Goal: Find specific page/section: Find specific page/section

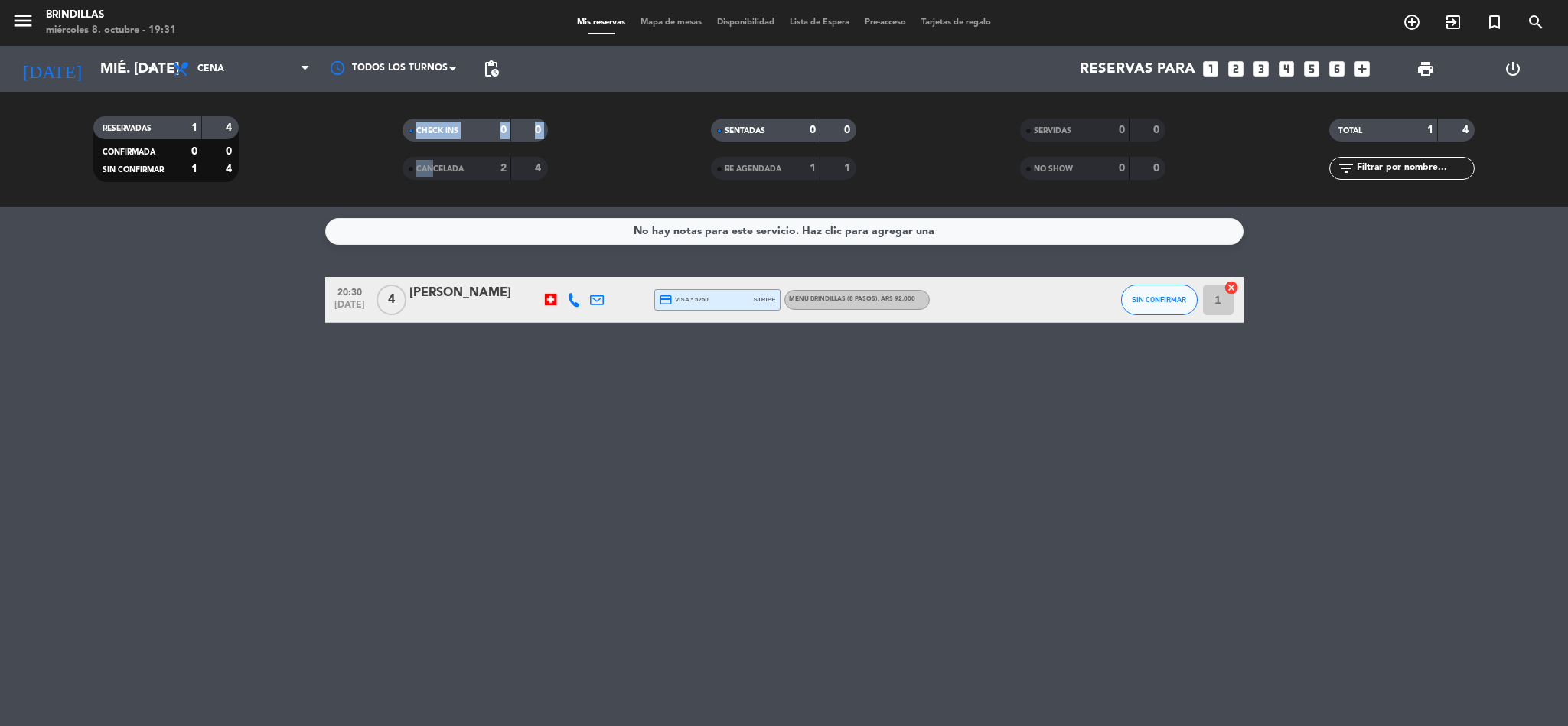
drag, startPoint x: 409, startPoint y: 152, endPoint x: 429, endPoint y: 173, distance: 29.0
click at [429, 173] on div "CHECK INS 0 0 CANCELADA 2 4" at bounding box center [476, 149] width 309 height 84
click at [429, 173] on span "CANCELADA" at bounding box center [440, 169] width 47 height 8
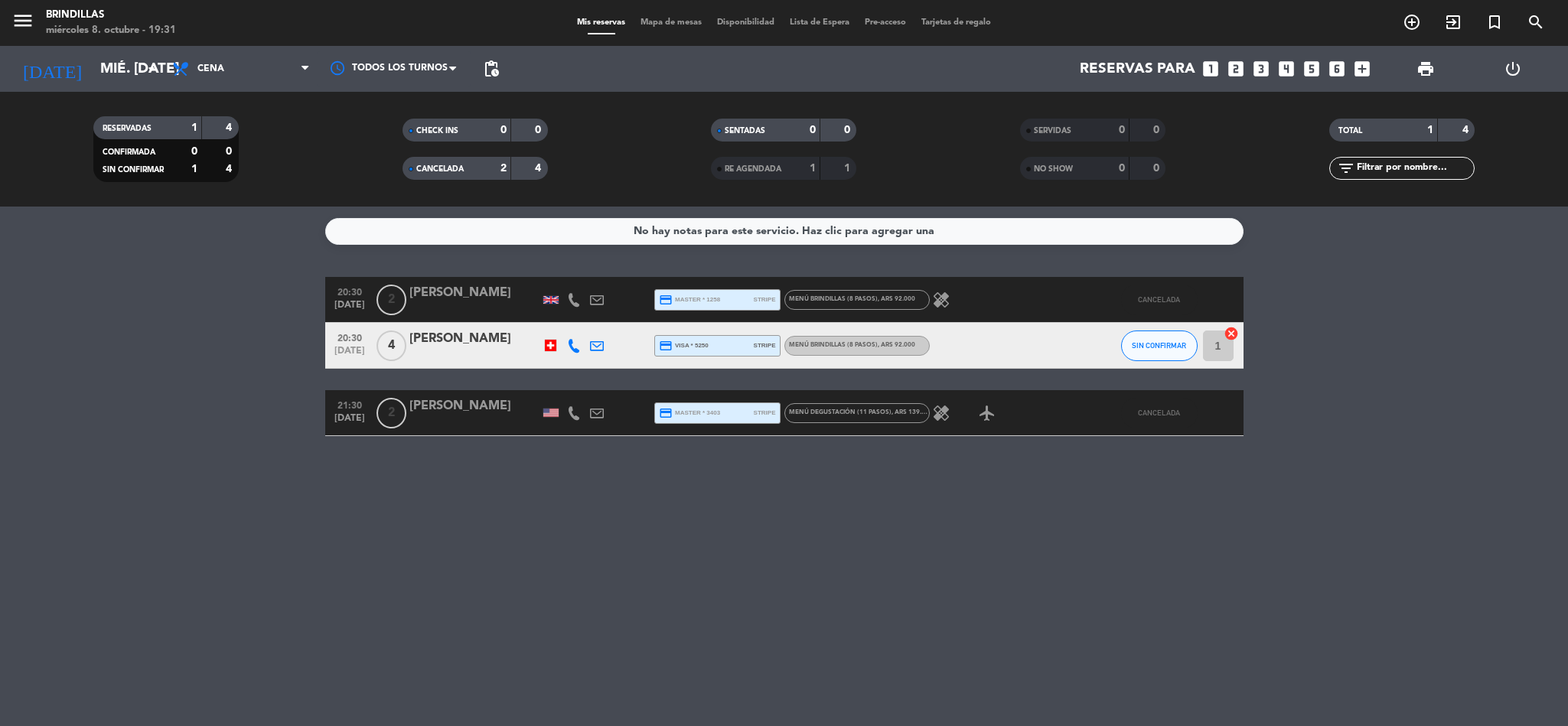
click at [942, 409] on icon "healing" at bounding box center [941, 413] width 18 height 18
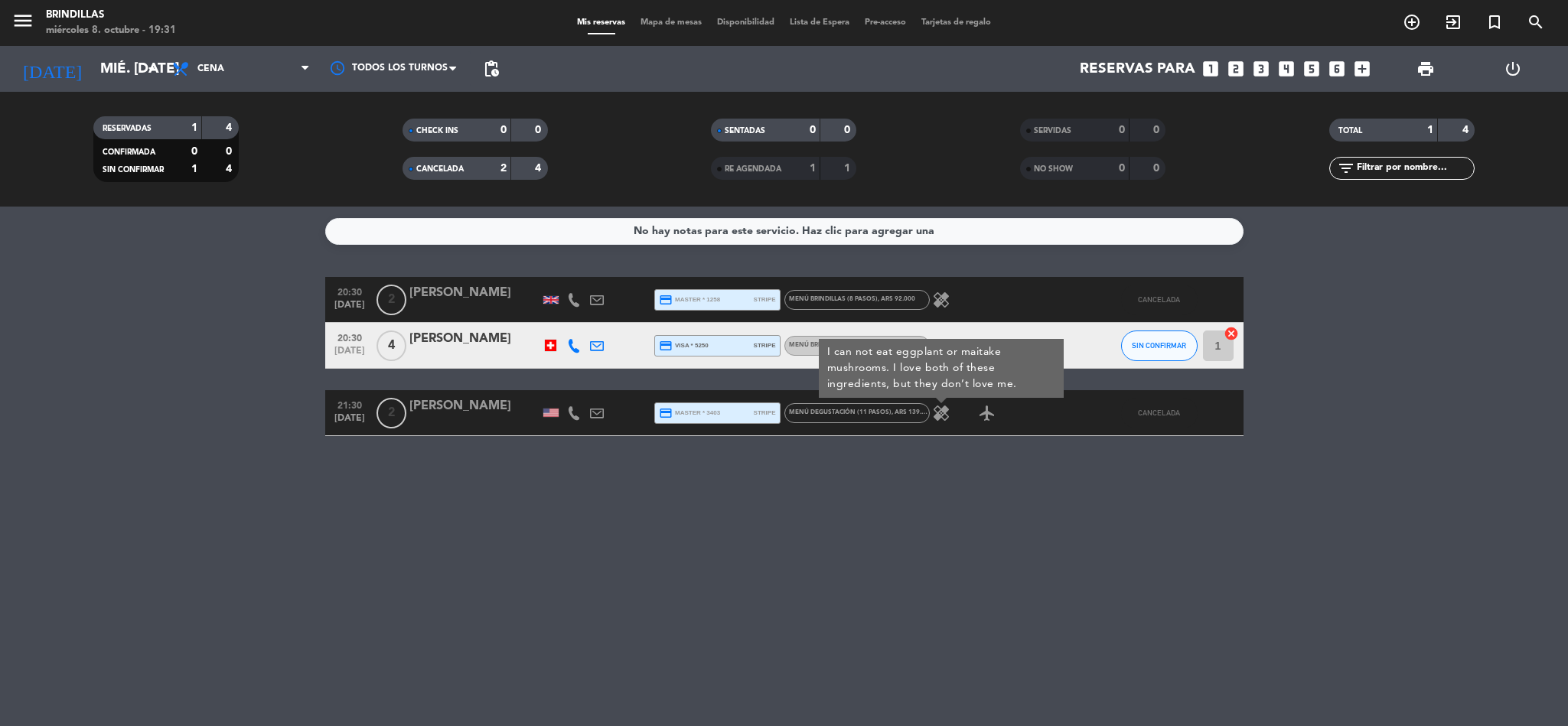
click at [942, 409] on icon "healing" at bounding box center [941, 413] width 18 height 18
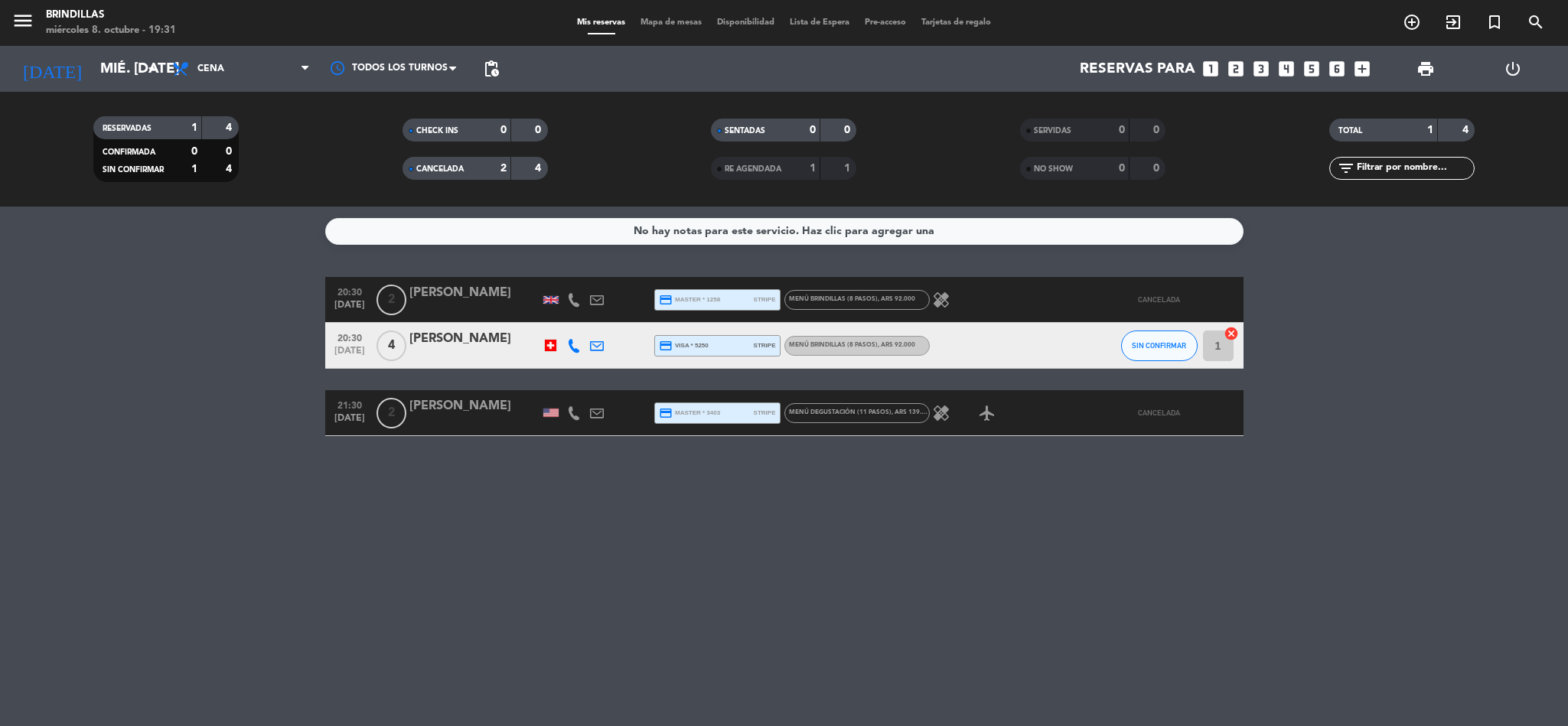
click at [946, 290] on icon "healing" at bounding box center [941, 299] width 18 height 18
click at [492, 157] on div "CANCELADA 2 4" at bounding box center [475, 168] width 145 height 23
click at [453, 160] on div "CANCELADA" at bounding box center [441, 169] width 70 height 18
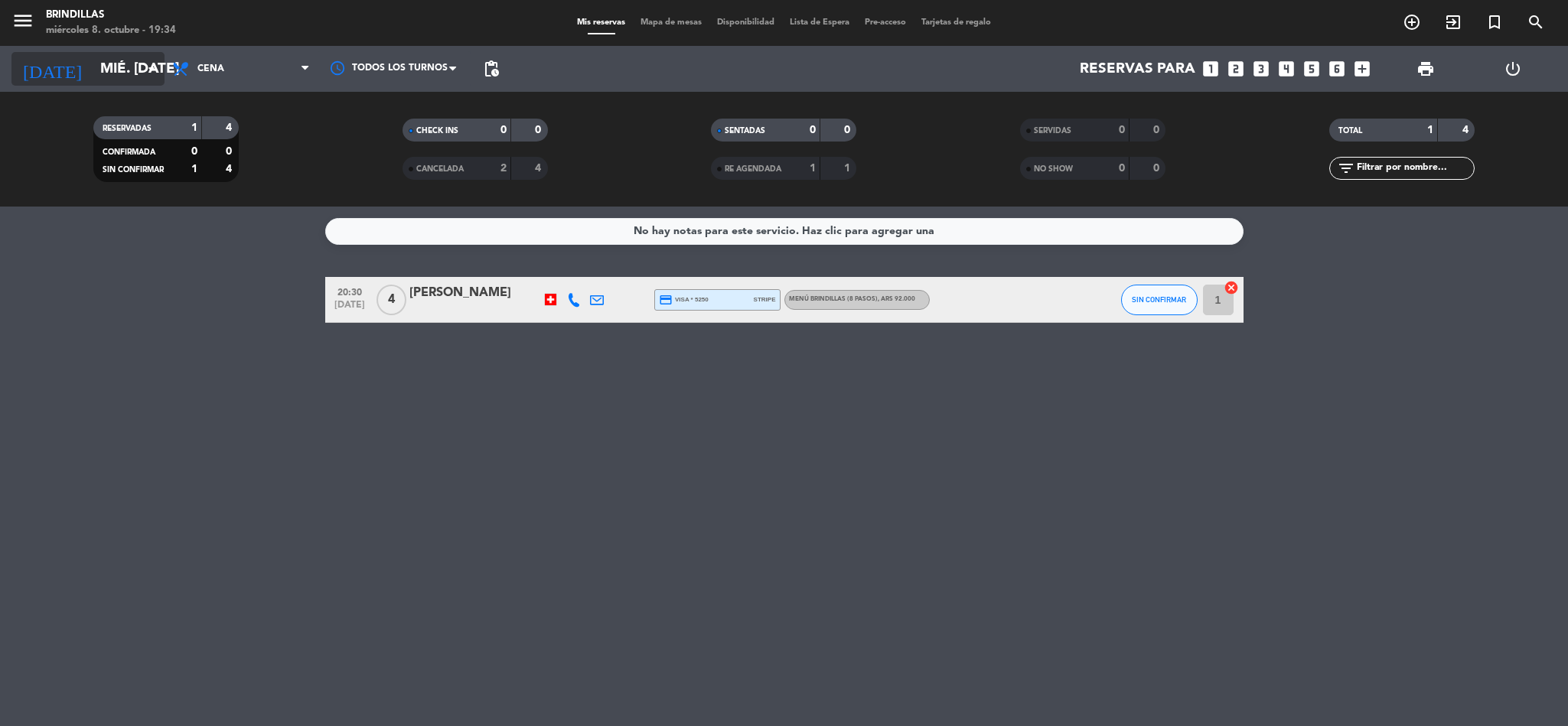
click at [93, 85] on input "mié. [DATE]" at bounding box center [185, 69] width 184 height 32
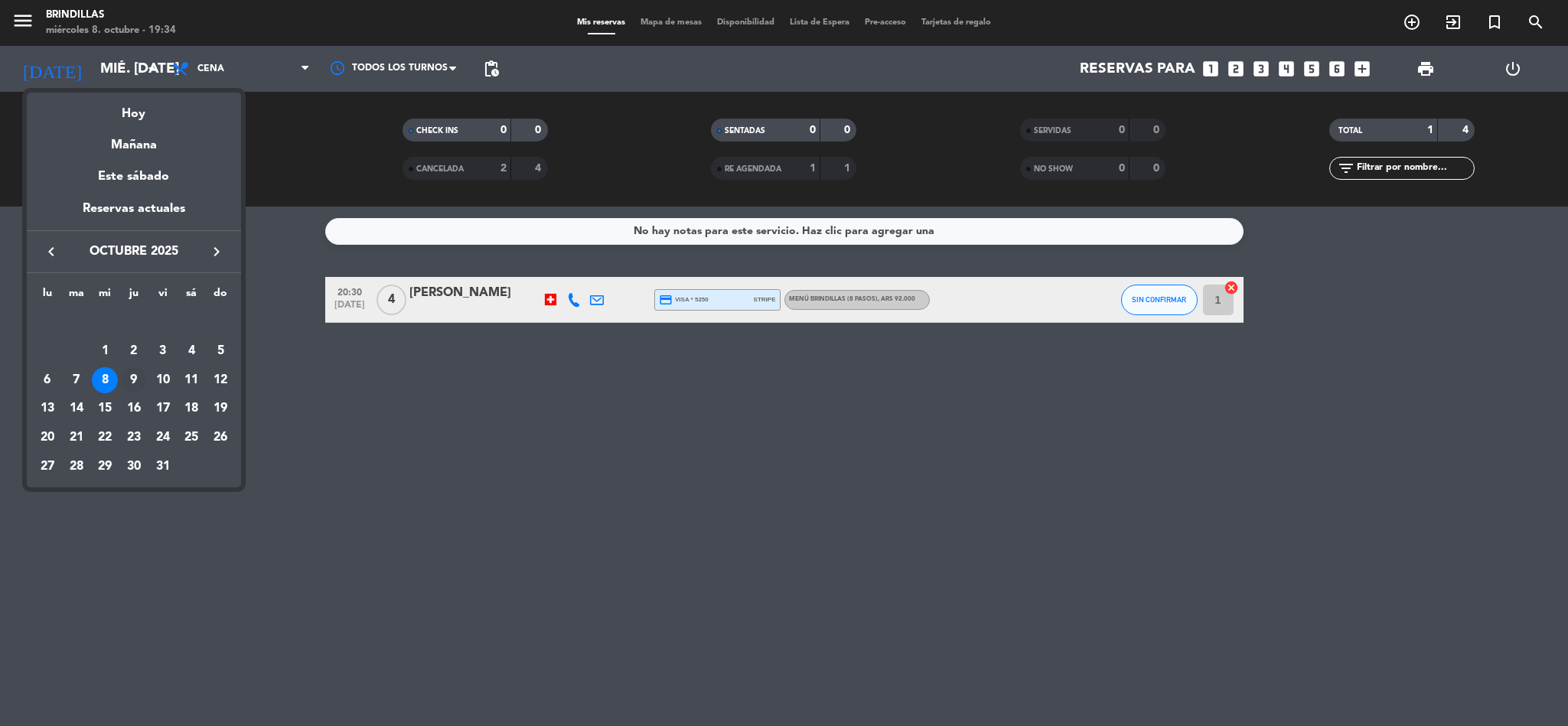
click at [122, 379] on div "9" at bounding box center [133, 380] width 26 height 26
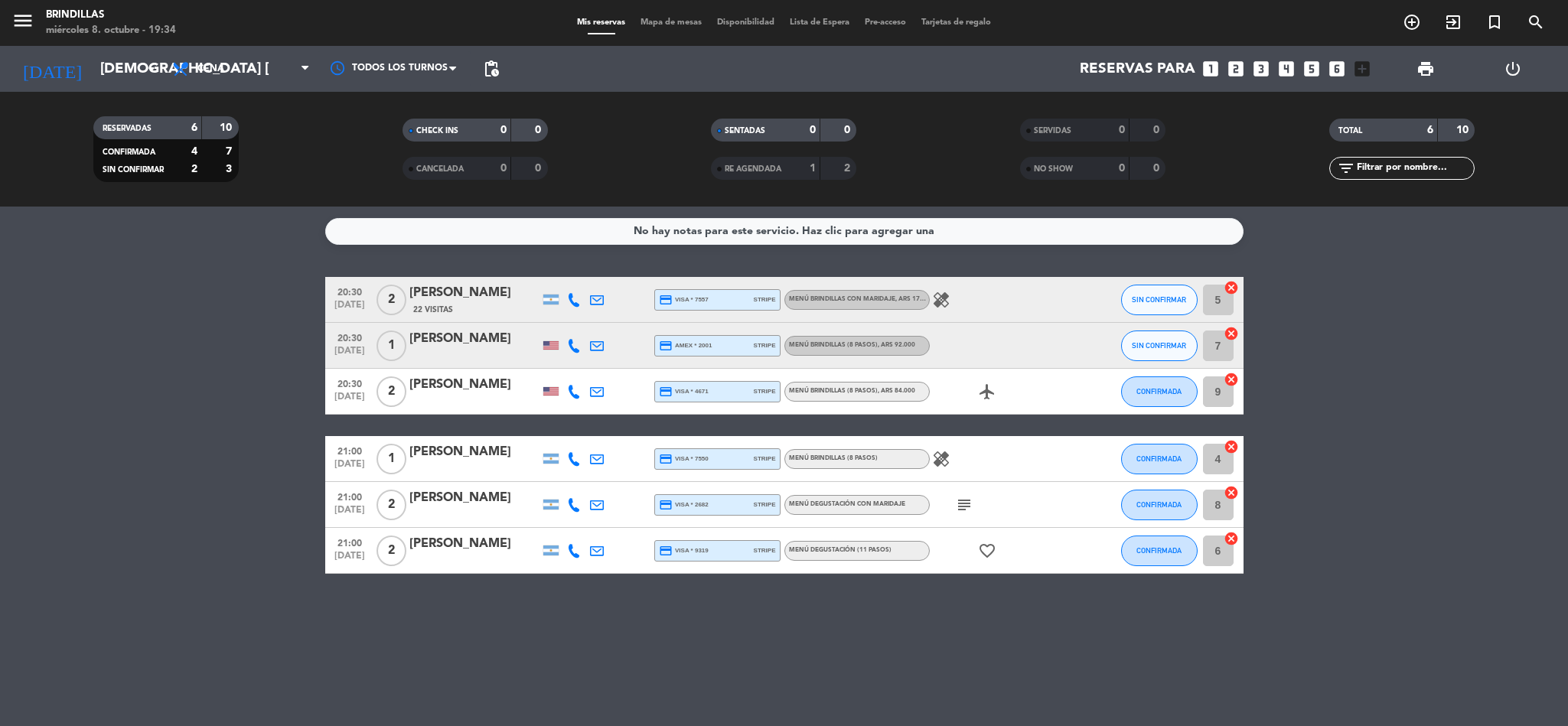
click at [940, 457] on icon "healing" at bounding box center [941, 458] width 18 height 18
click at [935, 301] on icon "healing" at bounding box center [941, 299] width 18 height 18
click at [962, 506] on icon "subject" at bounding box center [963, 504] width 18 height 18
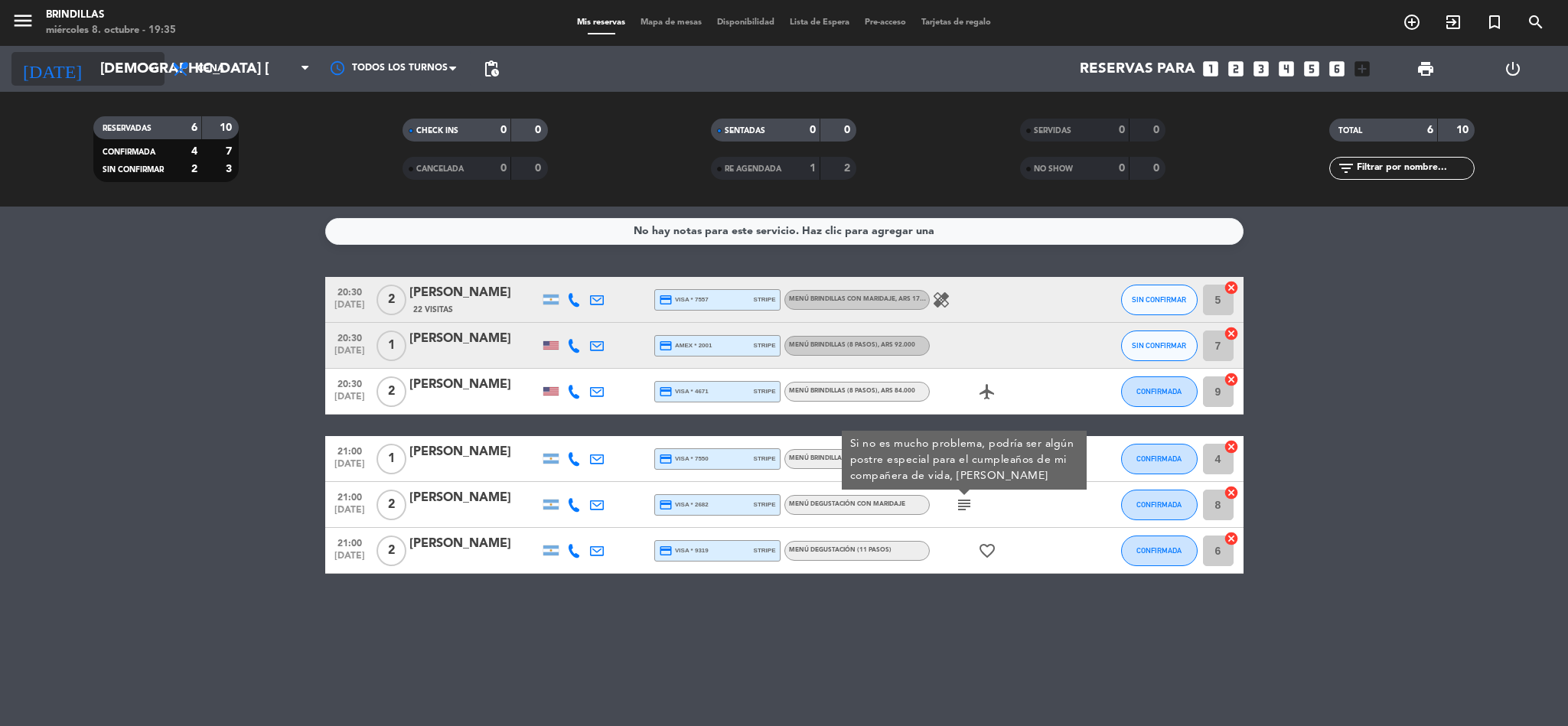
click at [142, 61] on icon "arrow_drop_down" at bounding box center [151, 68] width 18 height 18
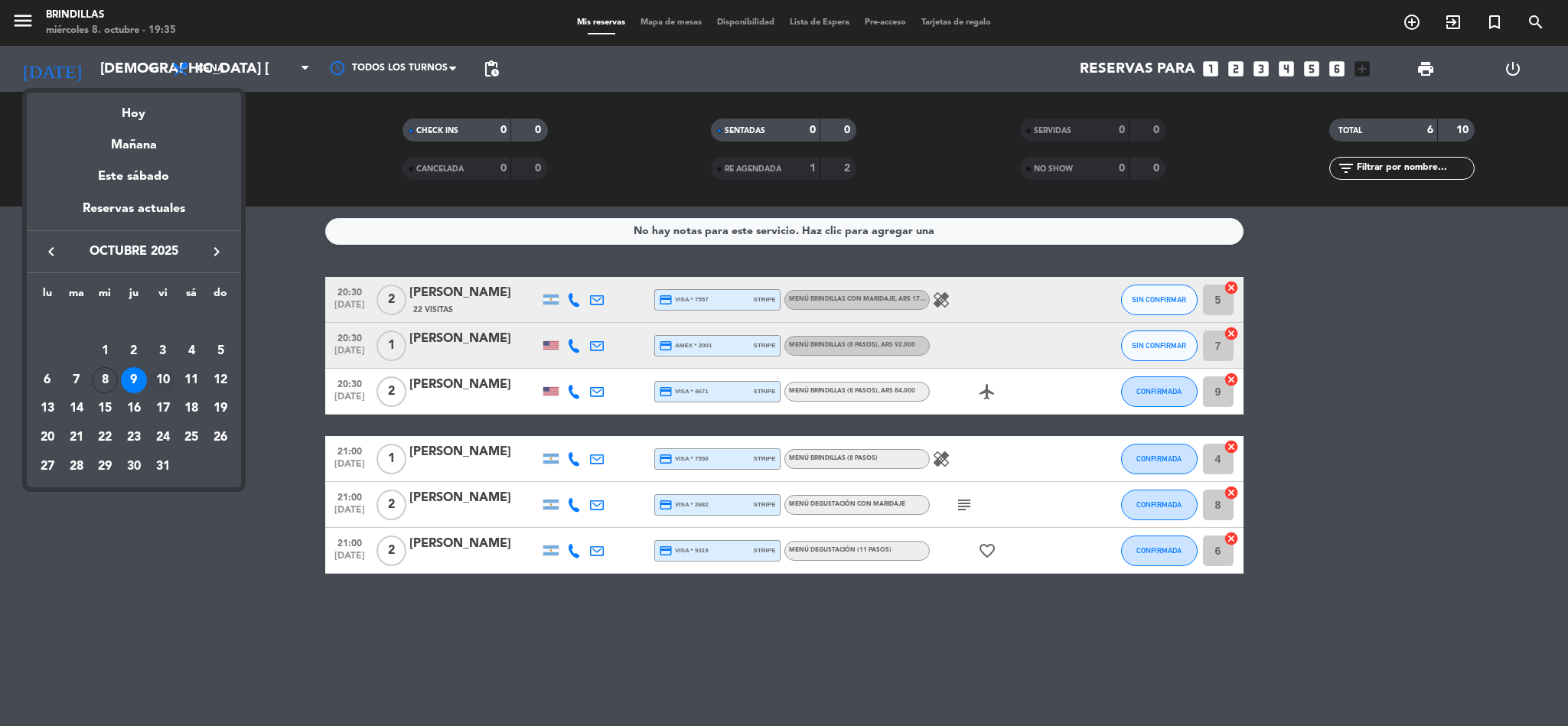
click at [159, 378] on div "10" at bounding box center [162, 380] width 26 height 26
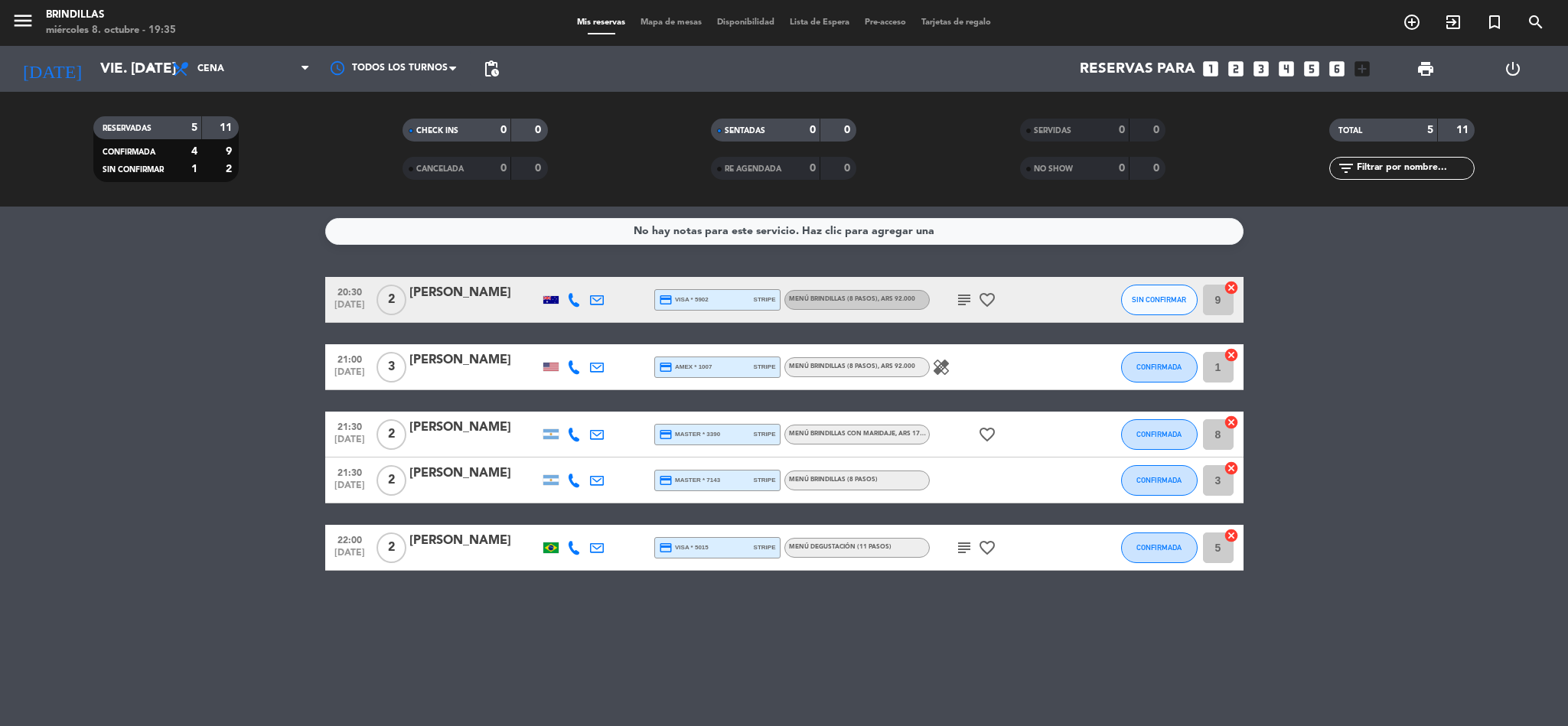
click at [943, 359] on icon "healing" at bounding box center [941, 366] width 18 height 18
click at [960, 308] on div "subject favorite_border" at bounding box center [999, 300] width 138 height 46
click at [961, 303] on icon "subject" at bounding box center [963, 299] width 18 height 18
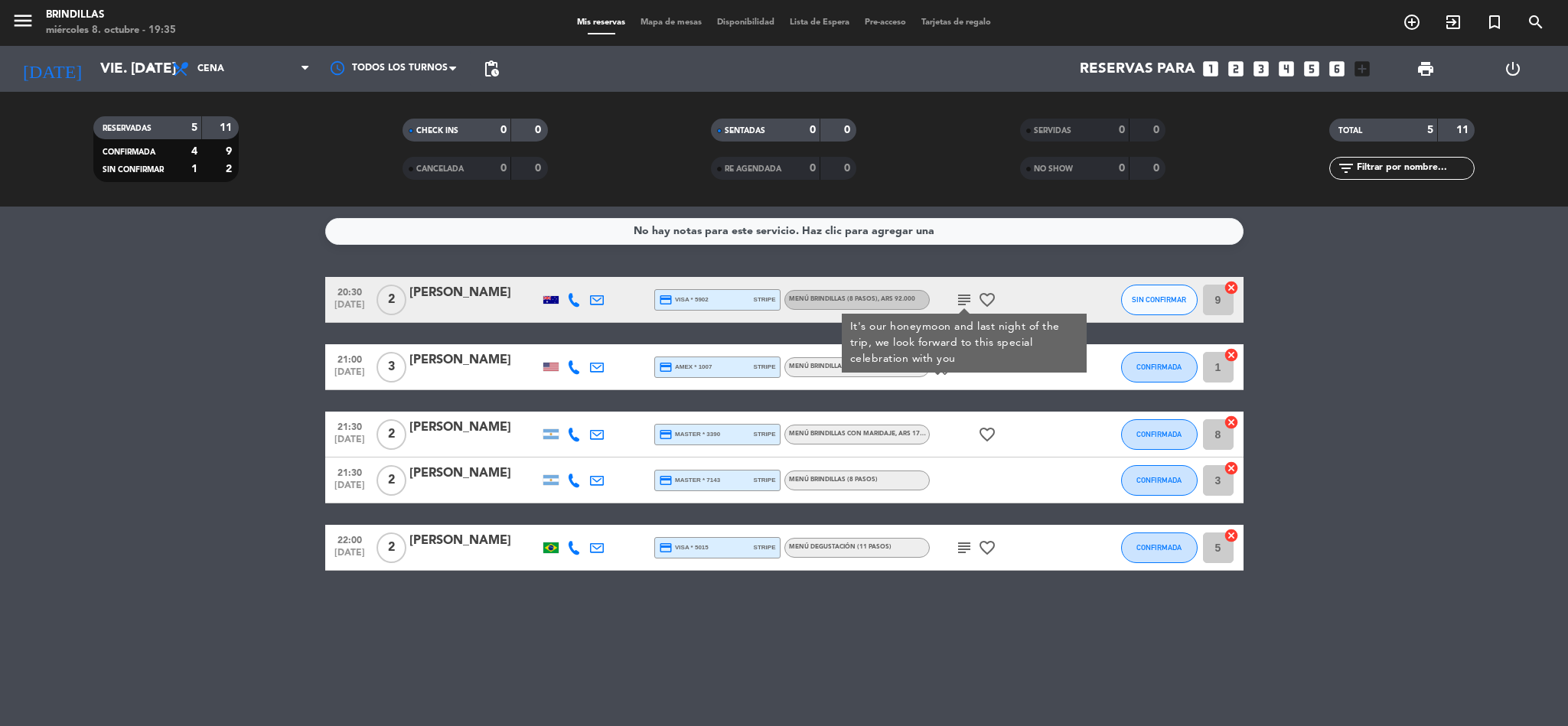
click at [965, 549] on icon "subject" at bounding box center [963, 548] width 18 height 18
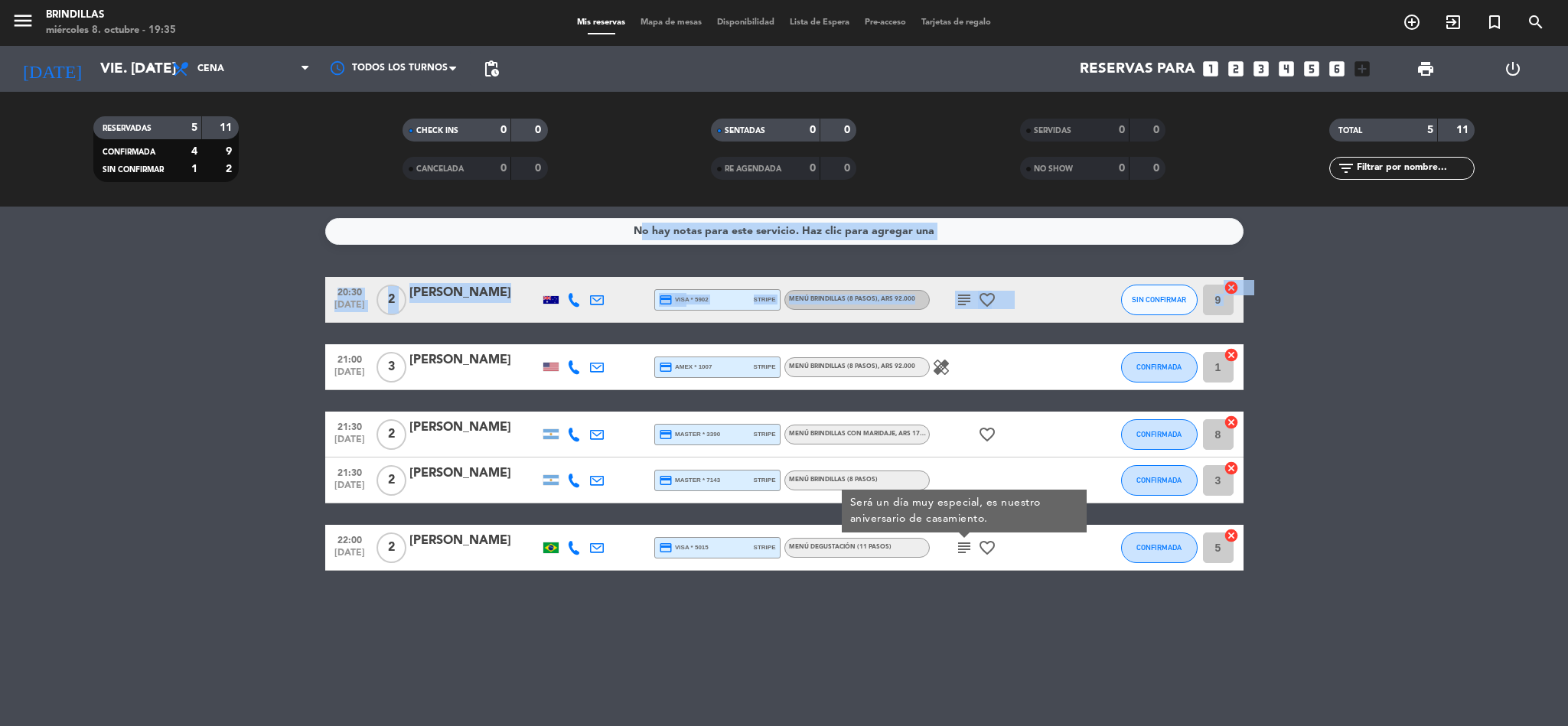
drag, startPoint x: 329, startPoint y: 365, endPoint x: 212, endPoint y: 289, distance: 139.5
click at [212, 289] on bookings-row "20:30 [DATE] 2 [PERSON_NAME] credit_card visa * 5902 stripe Menú Brindillas (8 …" at bounding box center [784, 424] width 1568 height 294
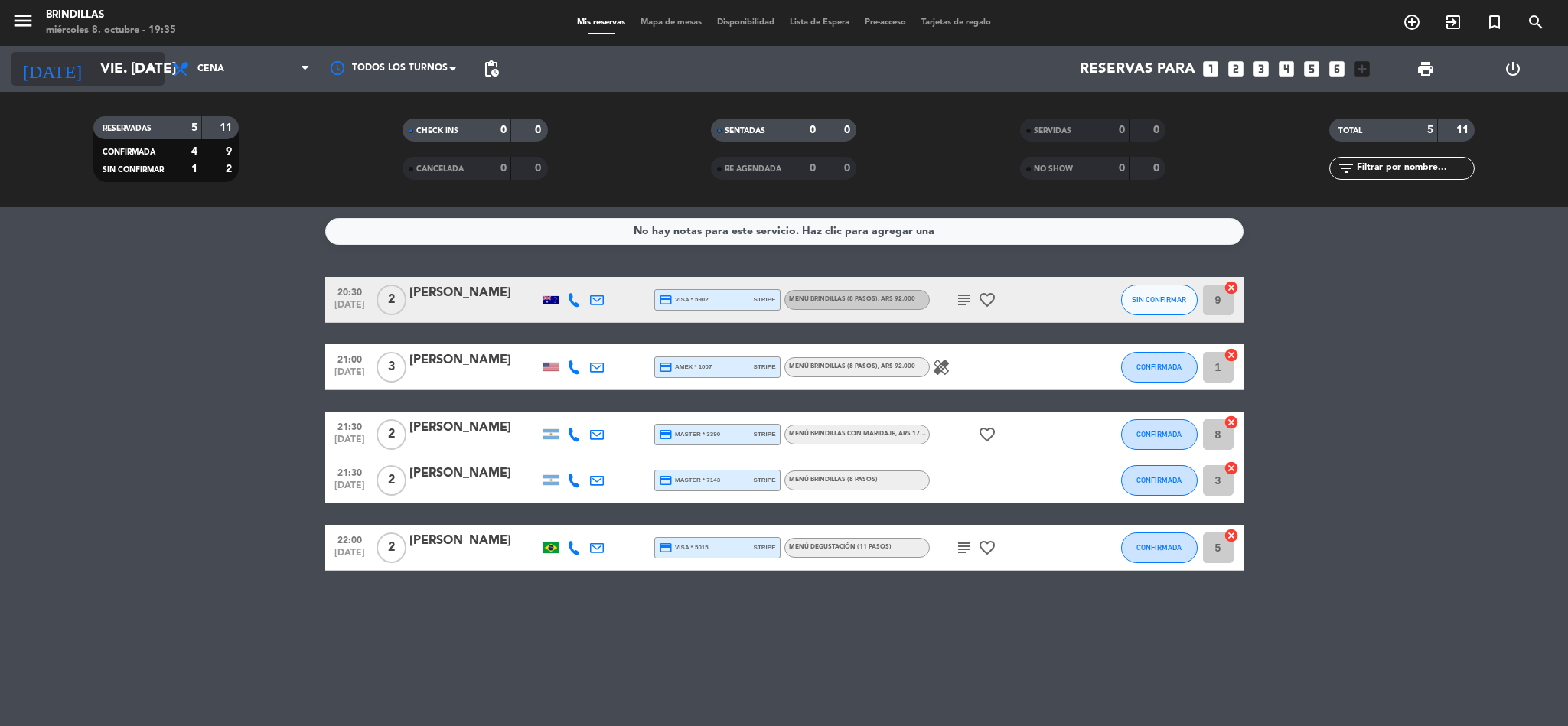
click at [143, 72] on icon "arrow_drop_down" at bounding box center [151, 68] width 18 height 18
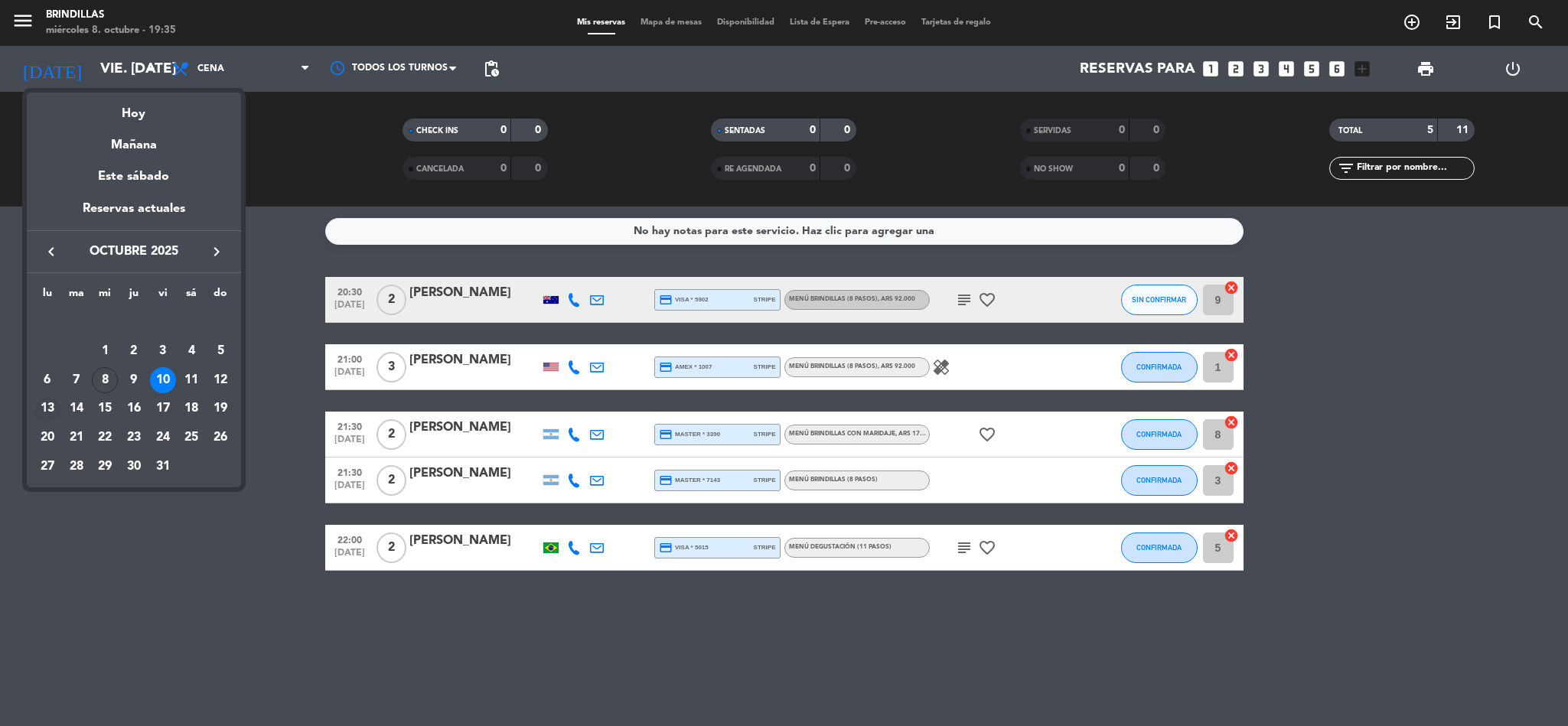
click at [55, 401] on div "13" at bounding box center [47, 409] width 26 height 26
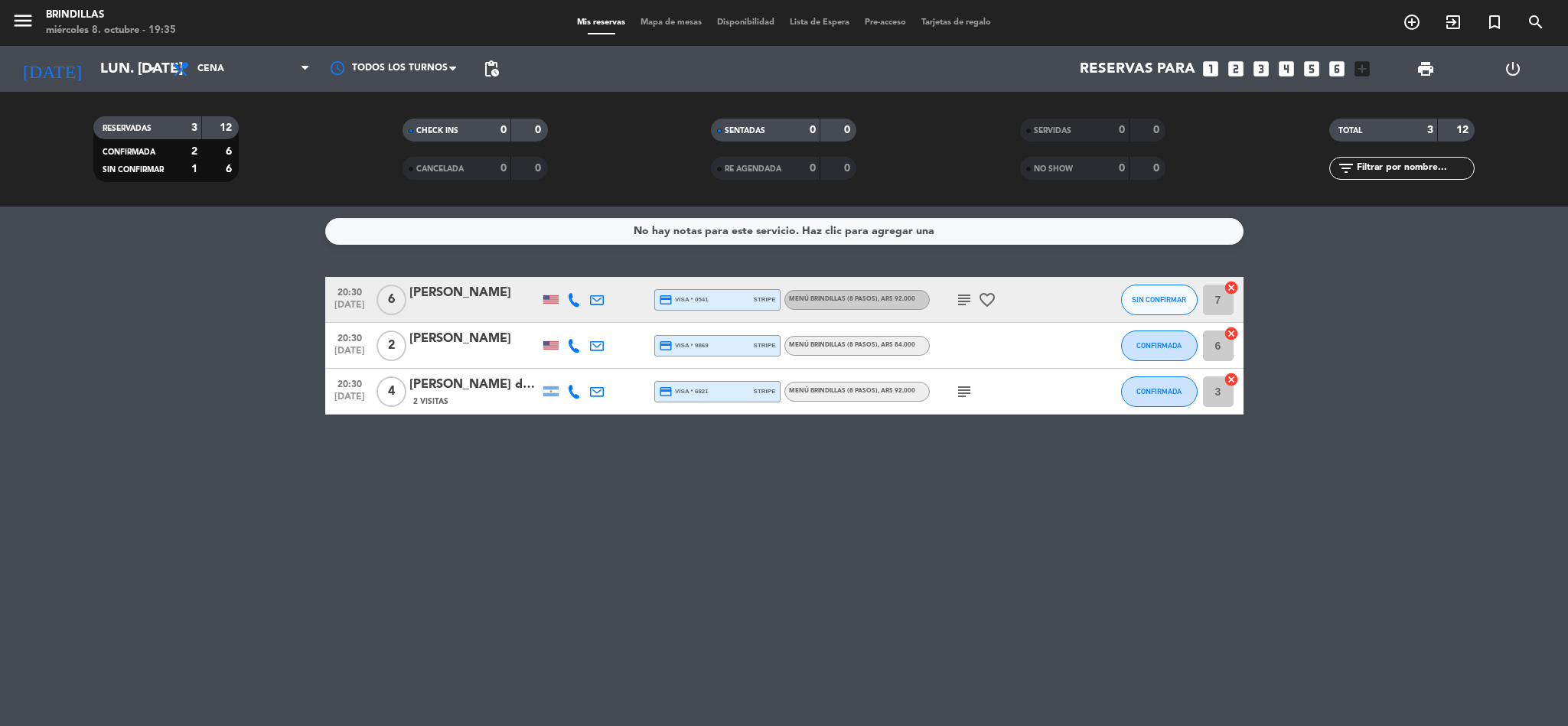
click at [959, 306] on icon "subject" at bounding box center [963, 299] width 18 height 18
click at [967, 393] on icon "subject" at bounding box center [963, 391] width 18 height 18
click at [136, 72] on input "lun. [DATE]" at bounding box center [185, 69] width 184 height 32
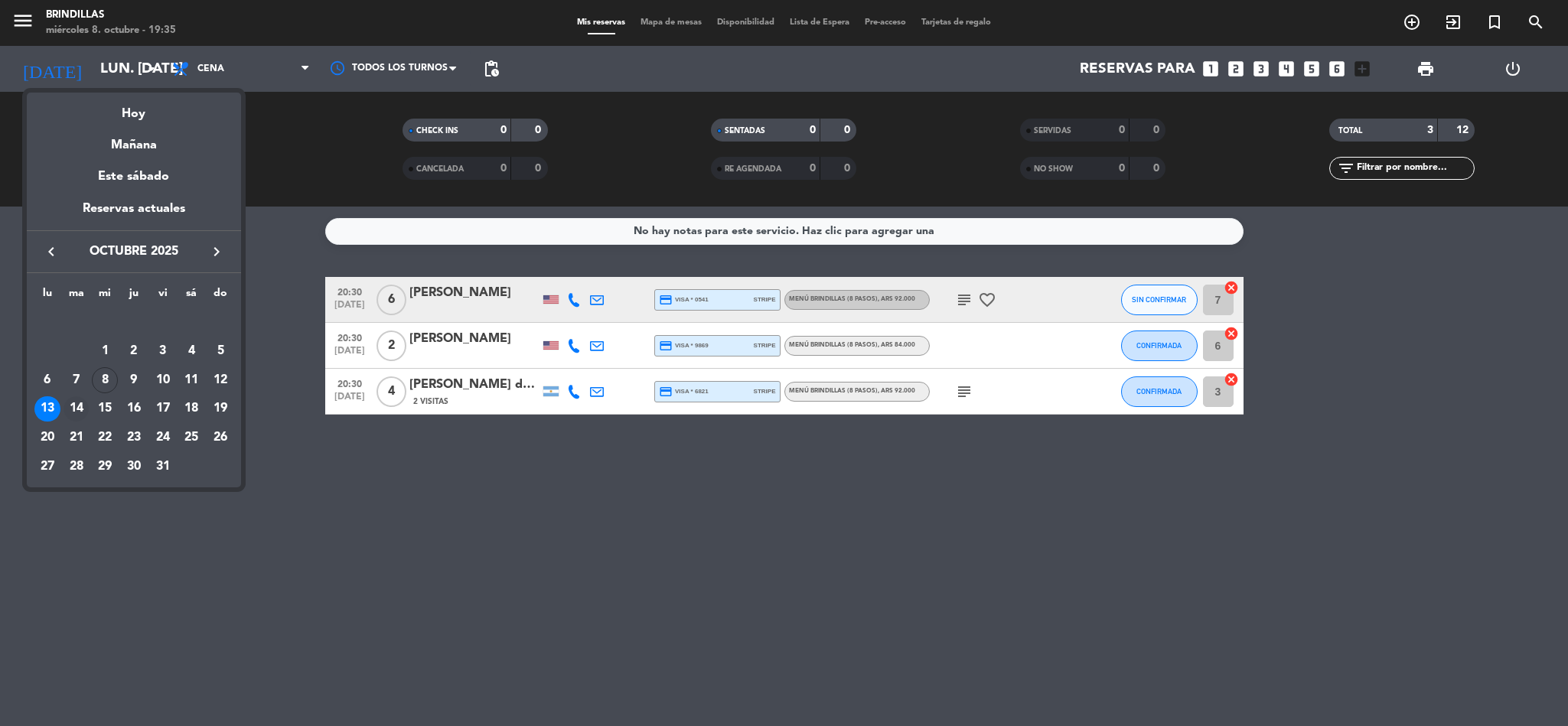
click at [81, 409] on div "14" at bounding box center [76, 409] width 26 height 26
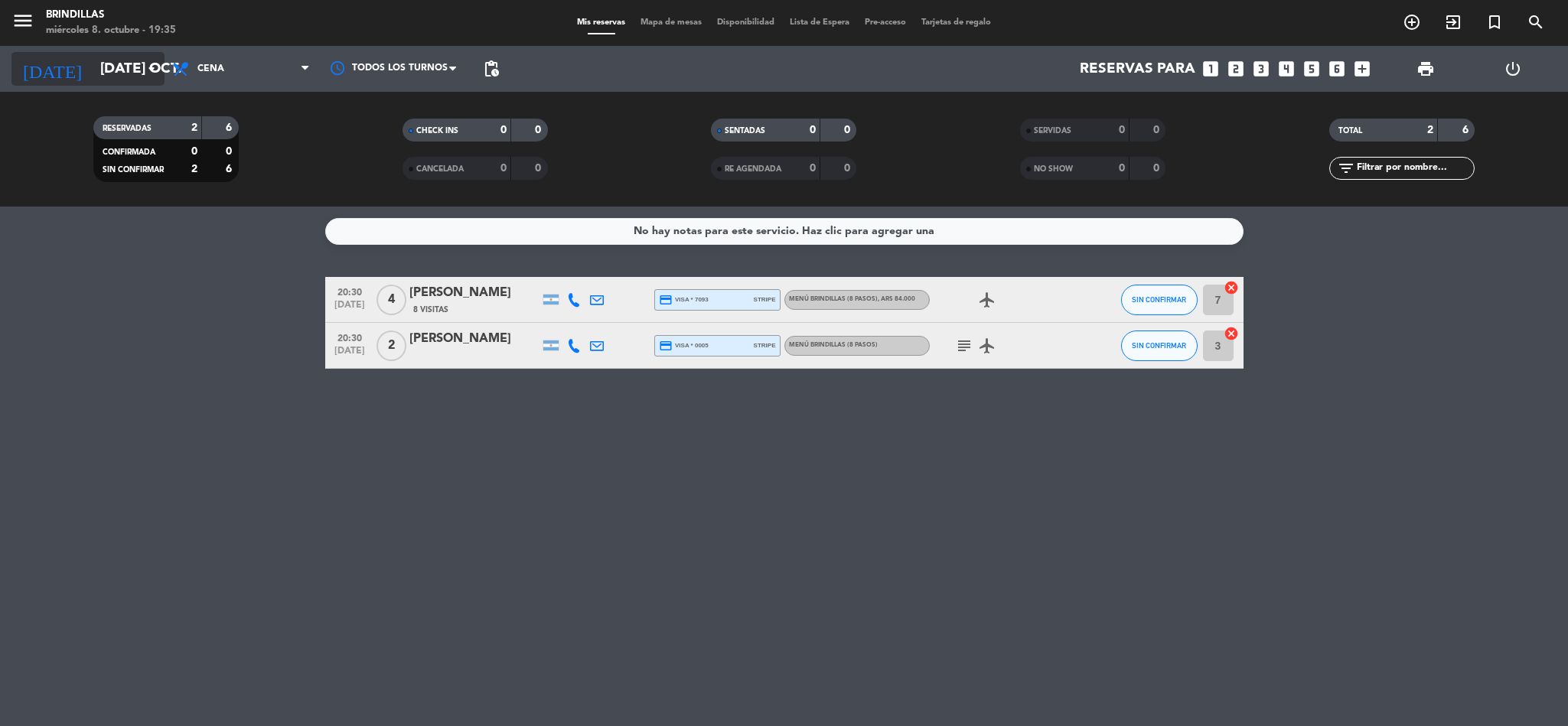
click at [139, 62] on input "[DATE] oct." at bounding box center [185, 69] width 184 height 32
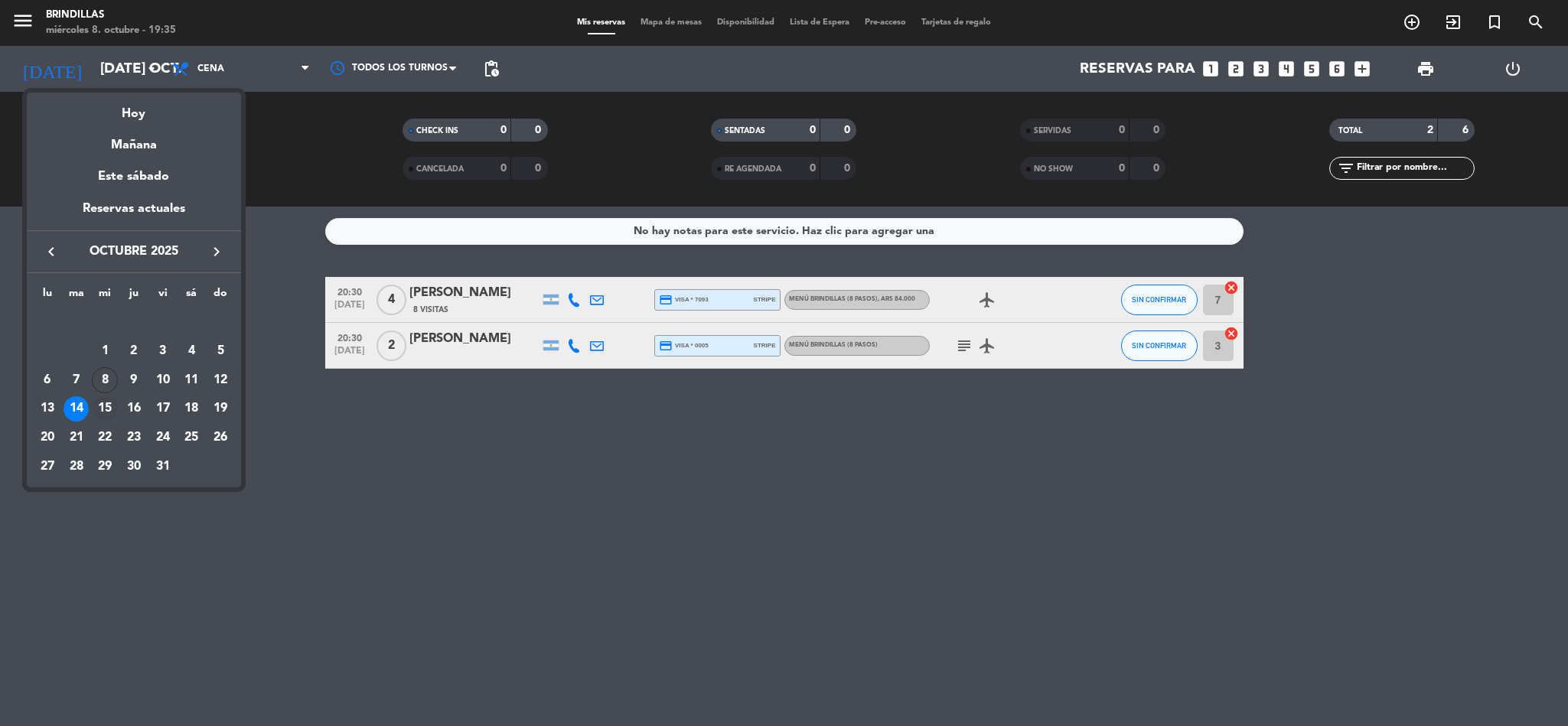
click at [108, 409] on div "15" at bounding box center [104, 409] width 26 height 26
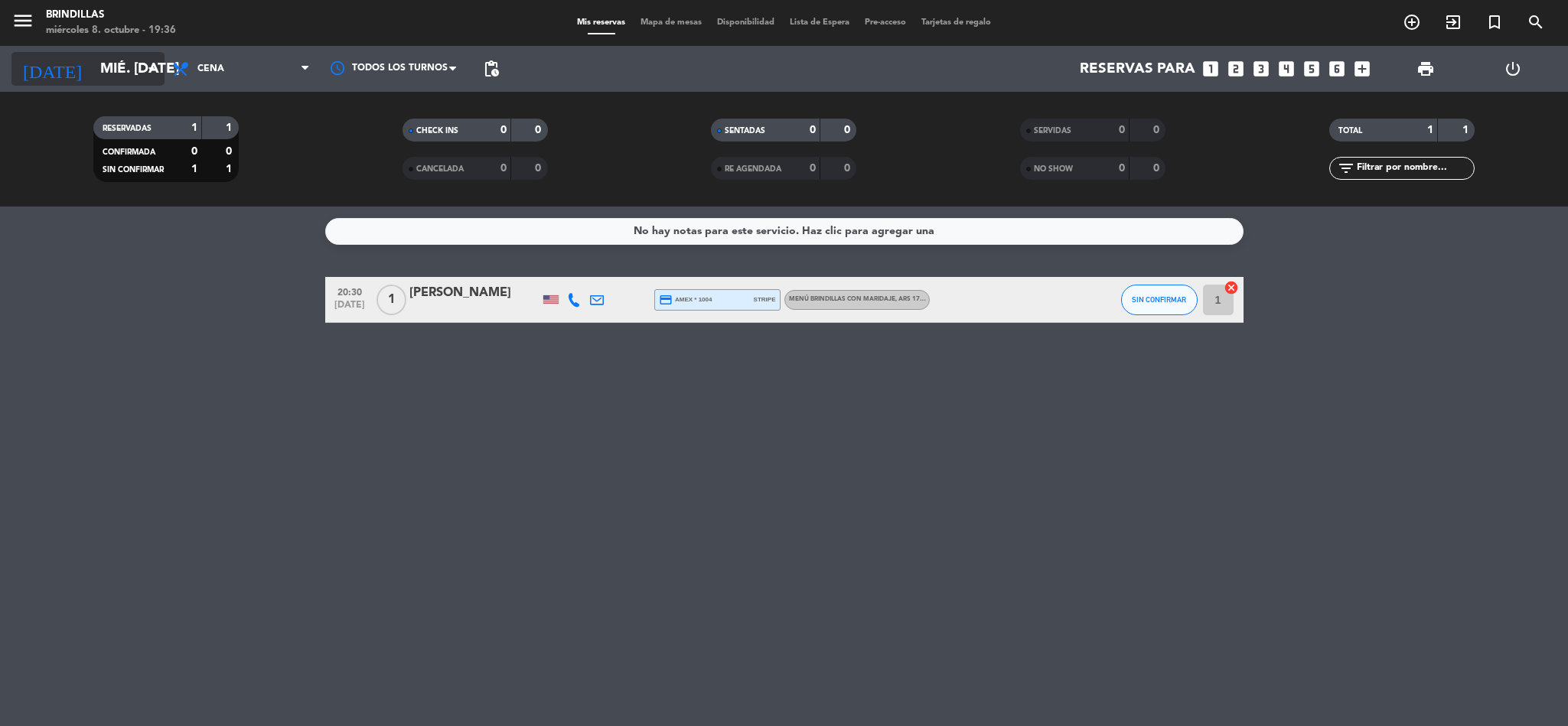
click at [93, 61] on input "mié. [DATE]" at bounding box center [185, 69] width 184 height 32
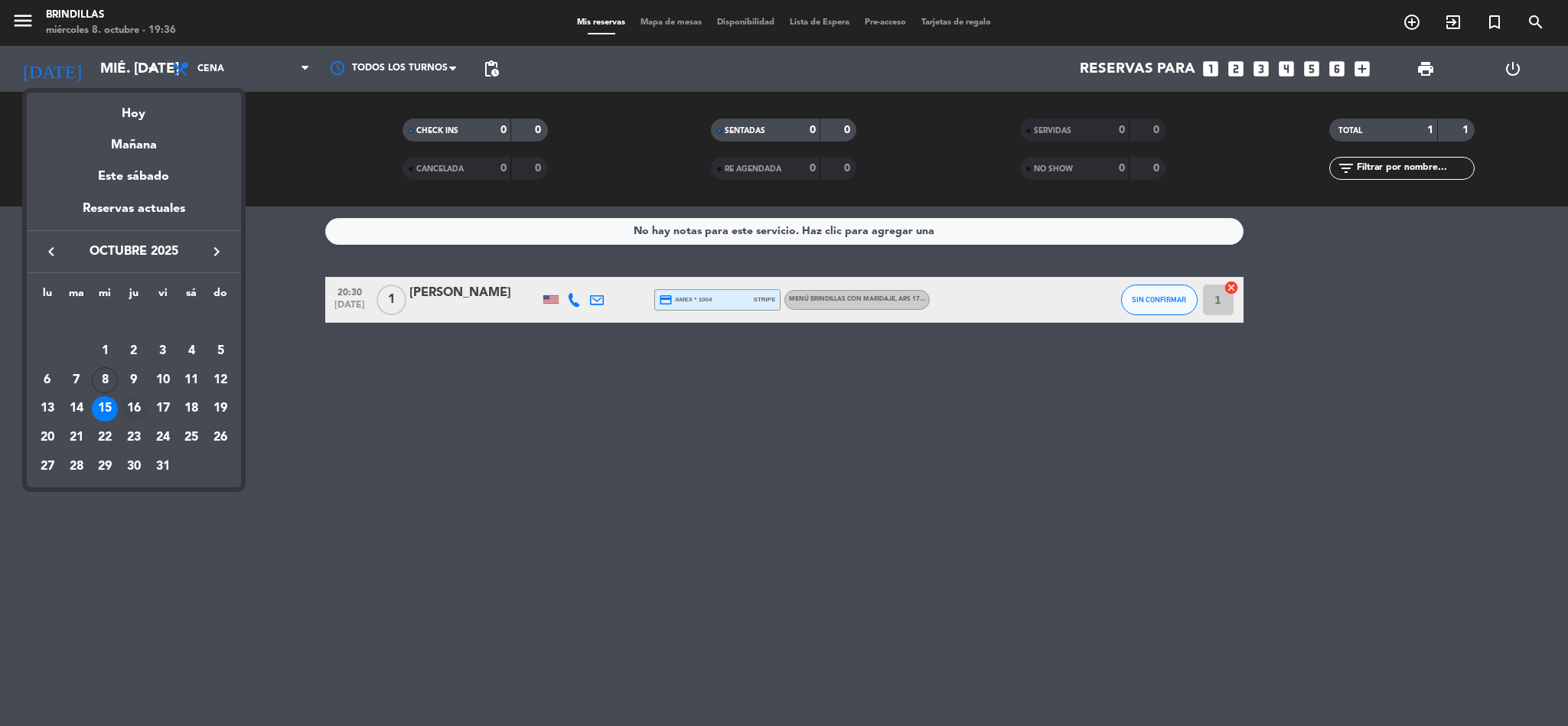
click at [140, 411] on div "16" at bounding box center [133, 409] width 26 height 26
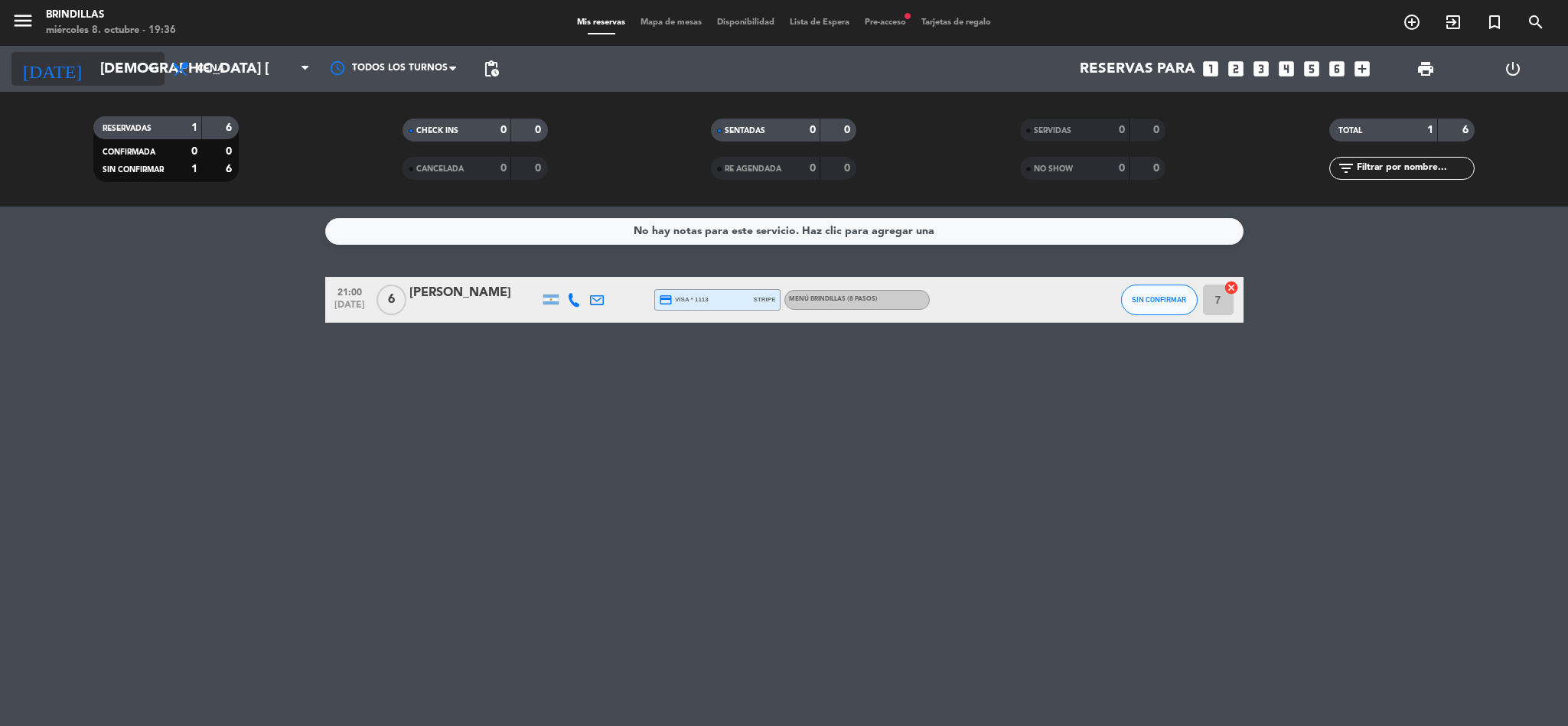
click at [113, 62] on input "[DEMOGRAPHIC_DATA] [DATE]" at bounding box center [185, 69] width 184 height 32
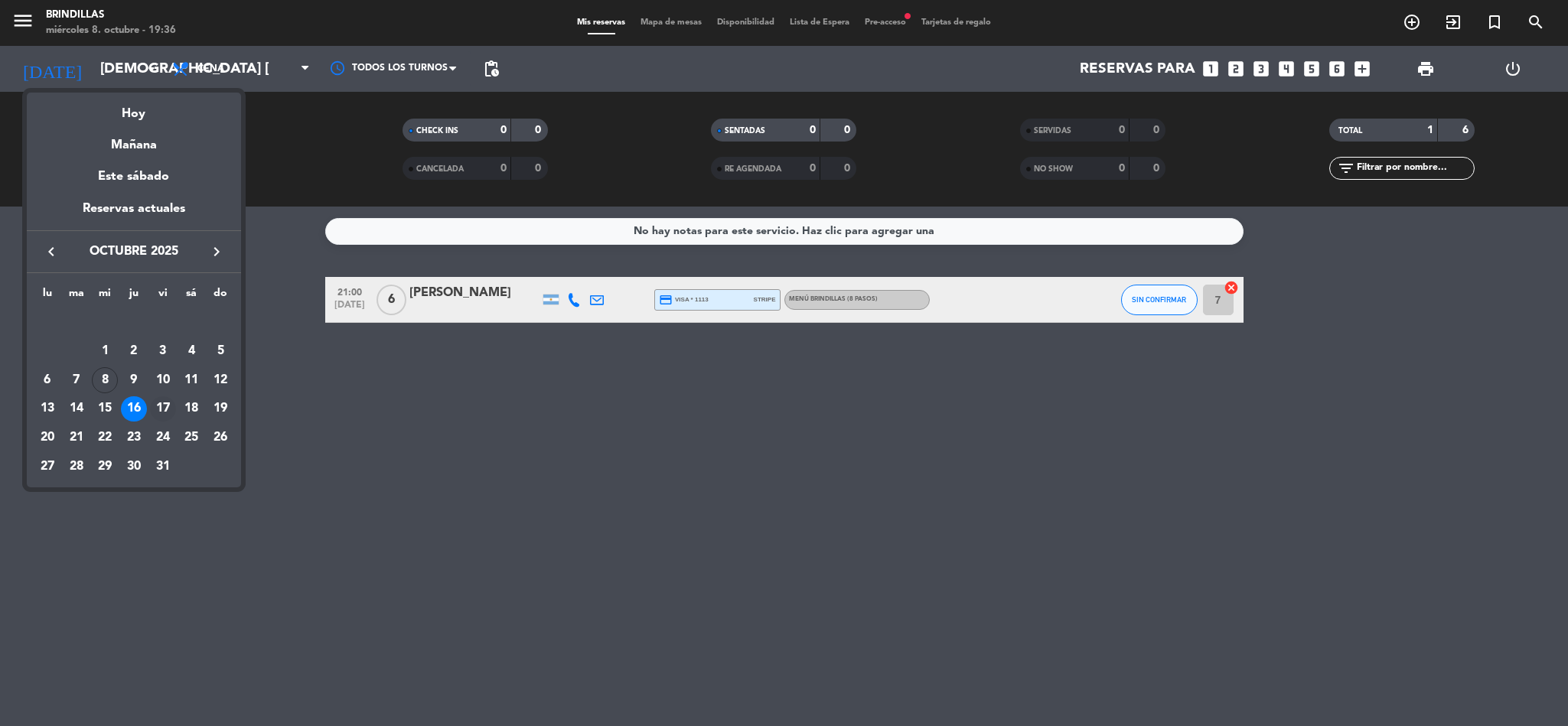
click at [159, 409] on div "17" at bounding box center [162, 409] width 26 height 26
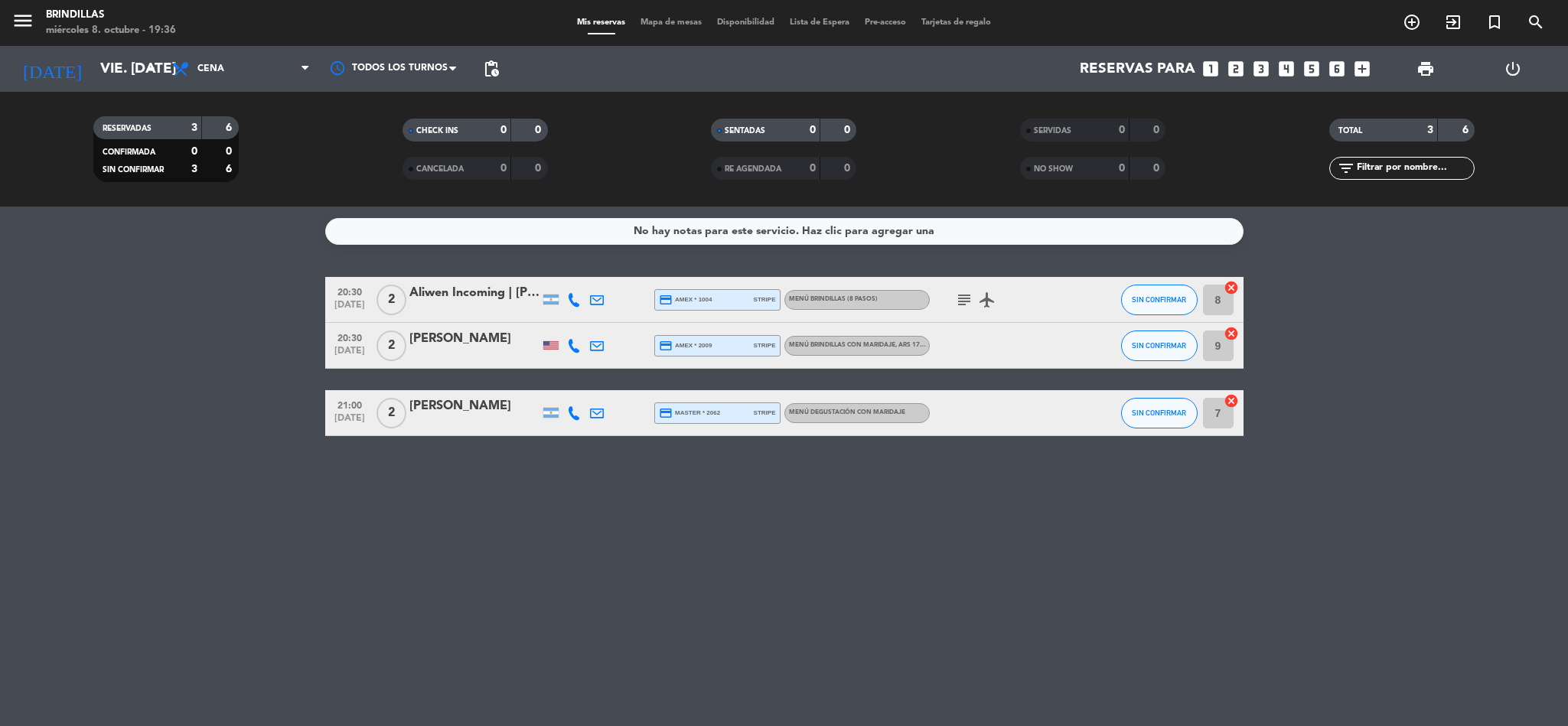
click at [962, 303] on icon "subject" at bounding box center [963, 299] width 18 height 18
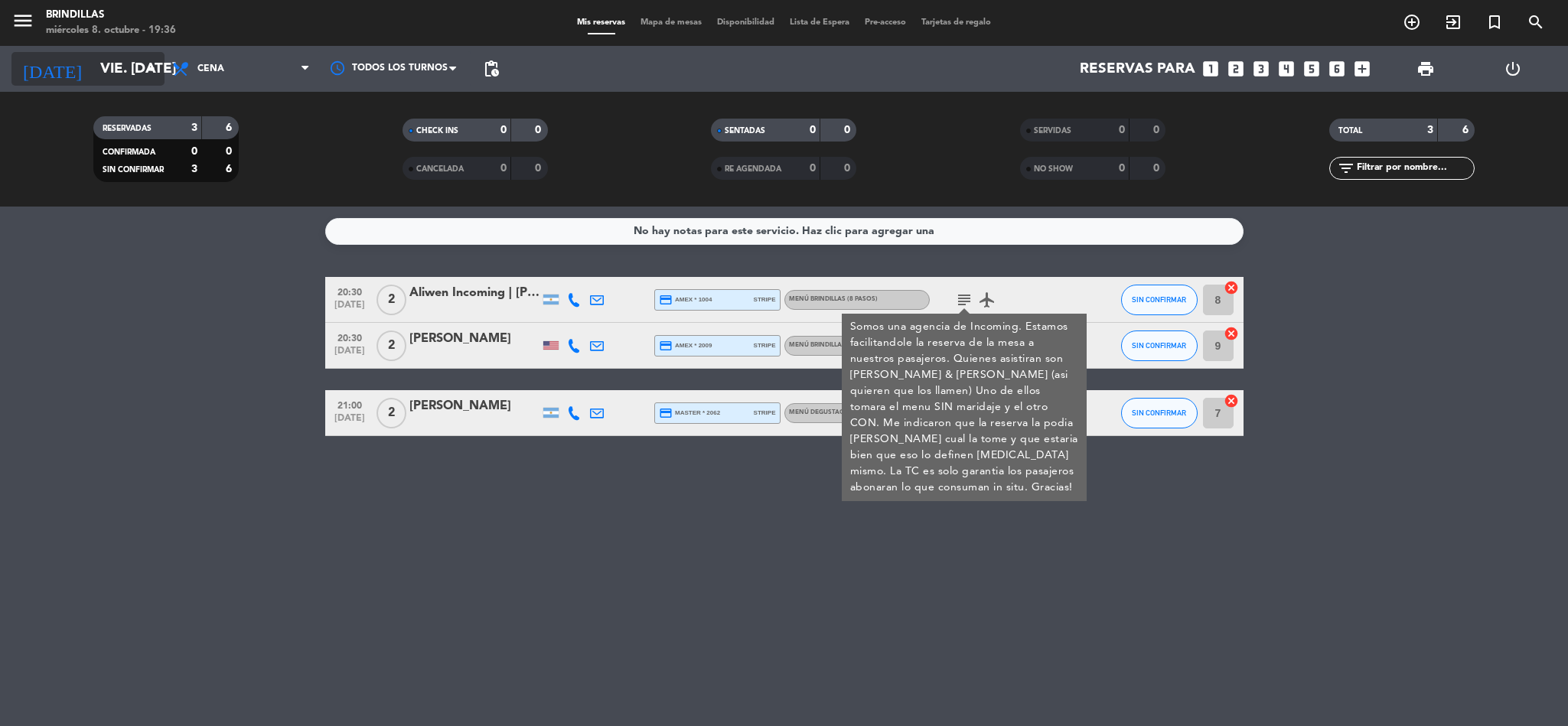
click at [156, 71] on icon "arrow_drop_down" at bounding box center [151, 68] width 18 height 18
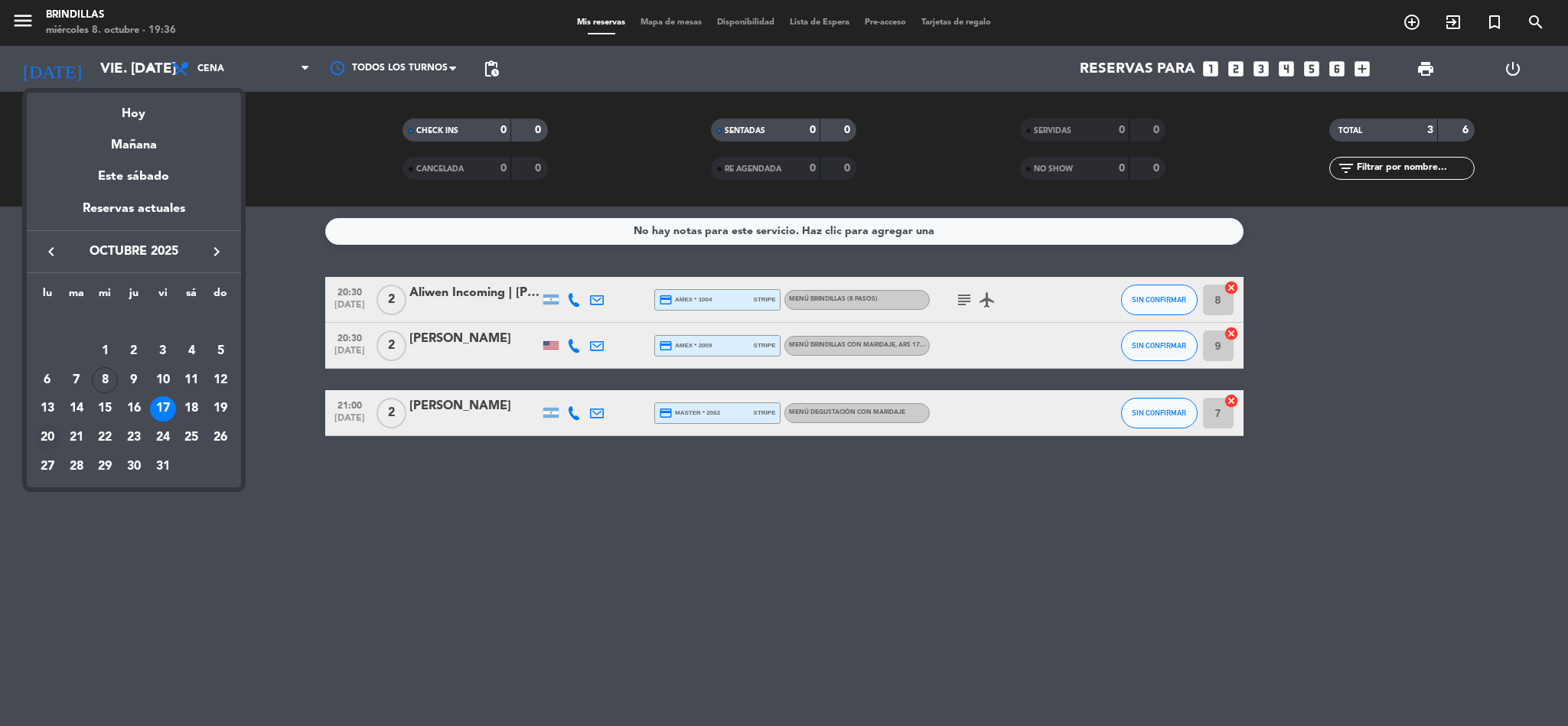
click at [37, 433] on div "20" at bounding box center [47, 437] width 26 height 26
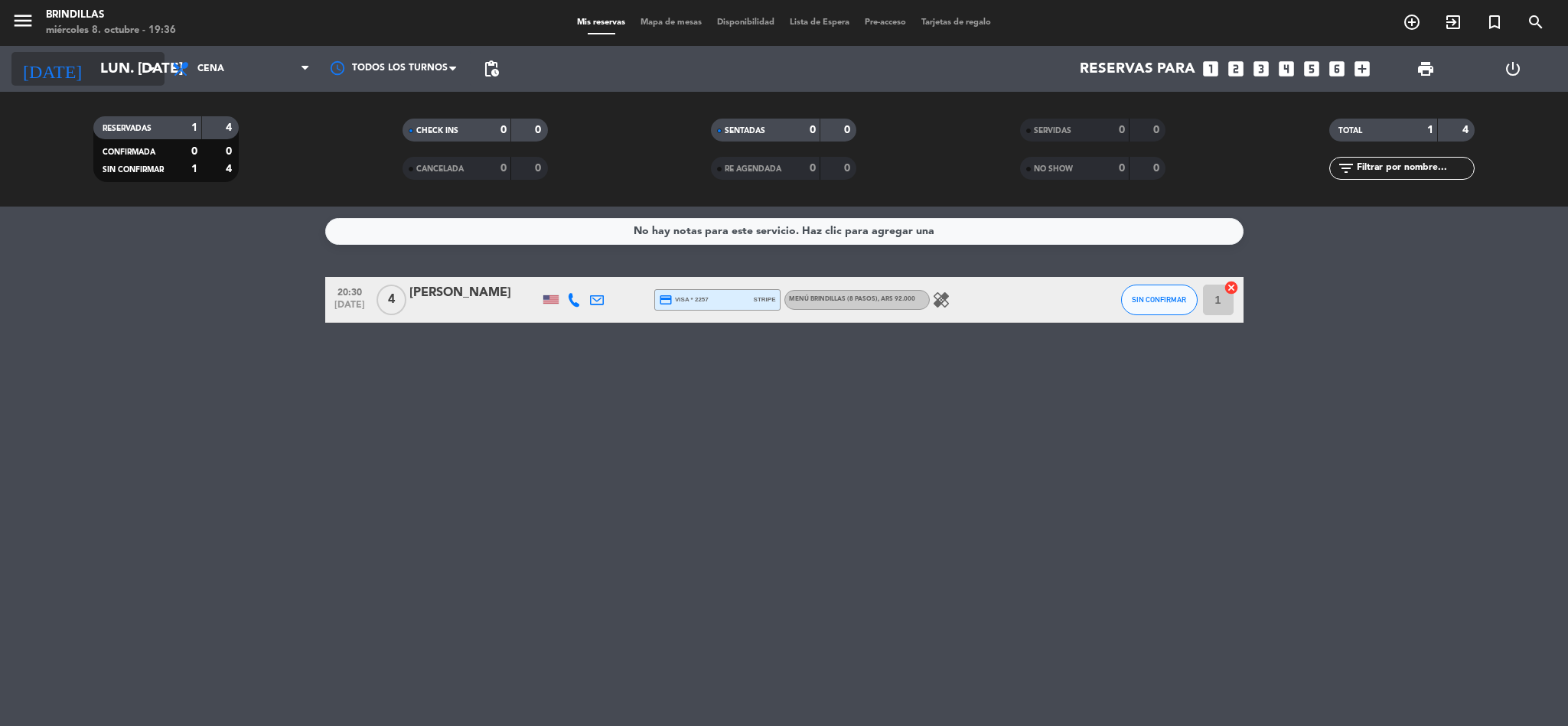
click at [93, 79] on input "lun. [DATE]" at bounding box center [185, 69] width 184 height 32
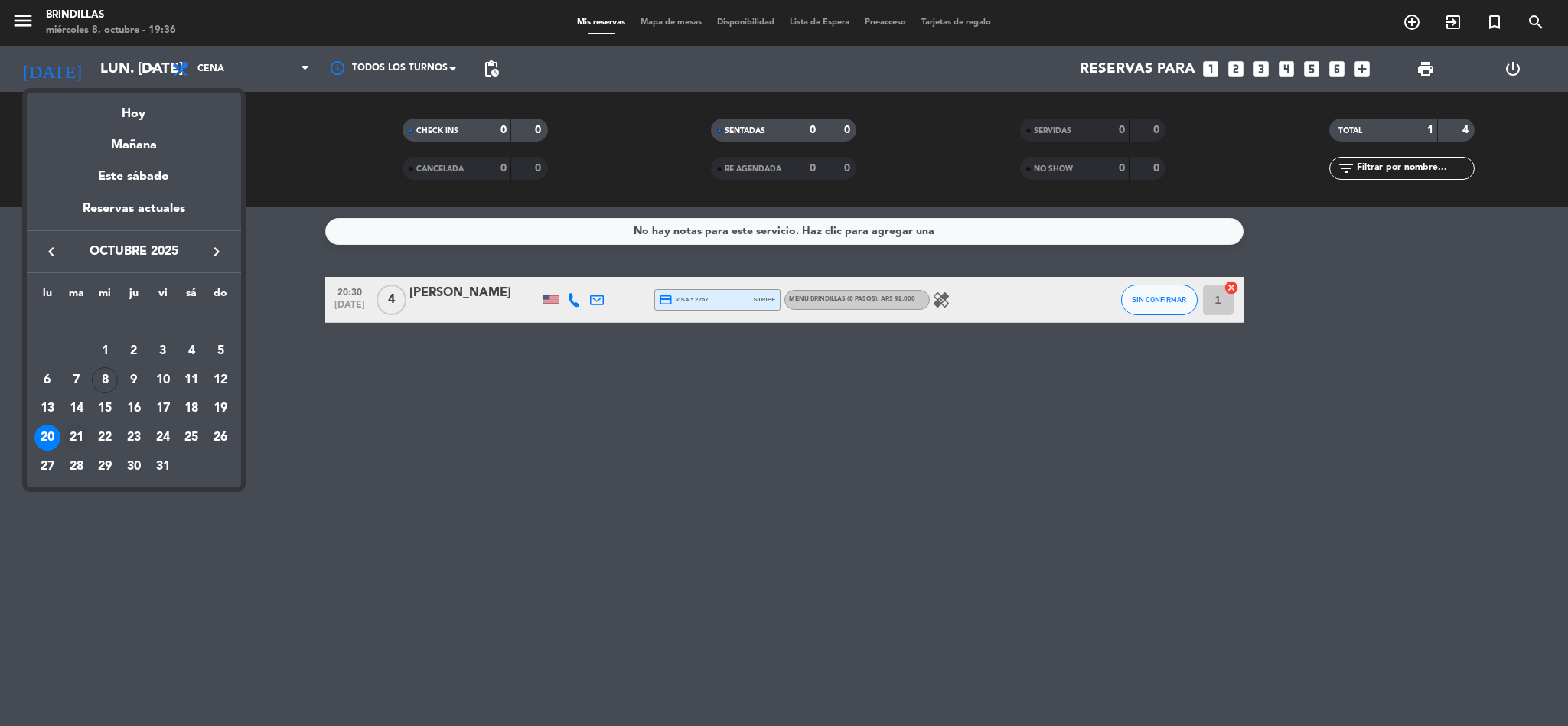
click at [77, 437] on div "21" at bounding box center [76, 437] width 26 height 26
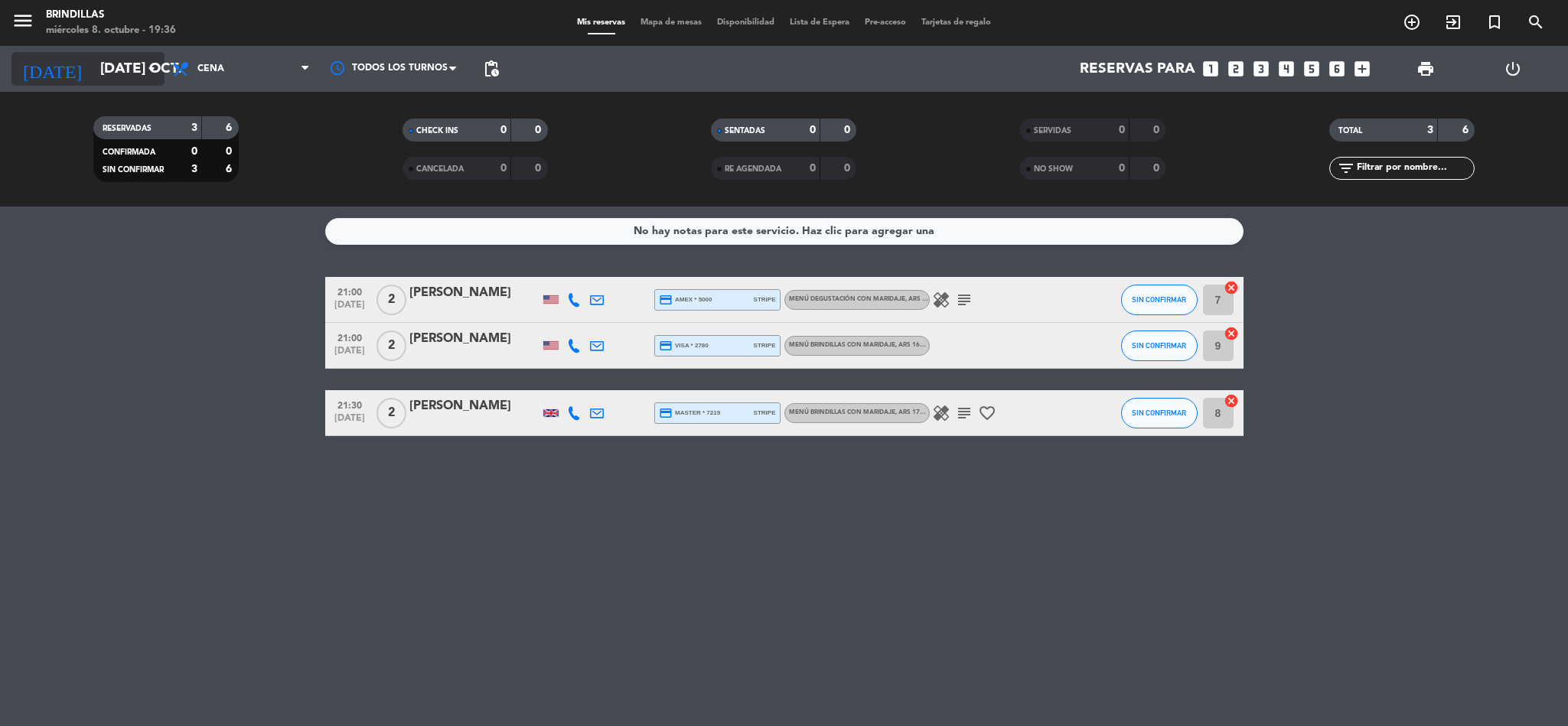
click at [116, 63] on input "[DATE] oct." at bounding box center [185, 69] width 184 height 32
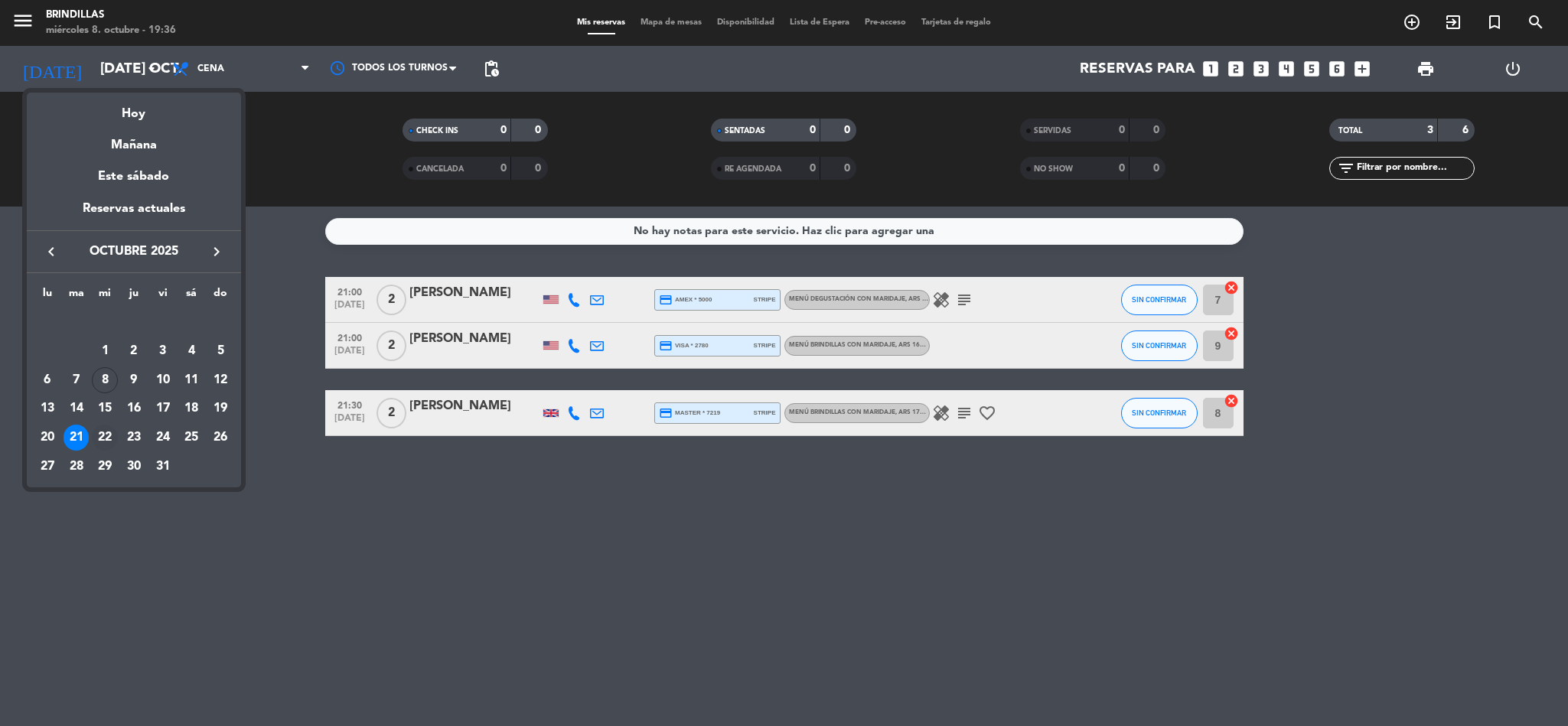
click at [102, 429] on div "22" at bounding box center [104, 437] width 26 height 26
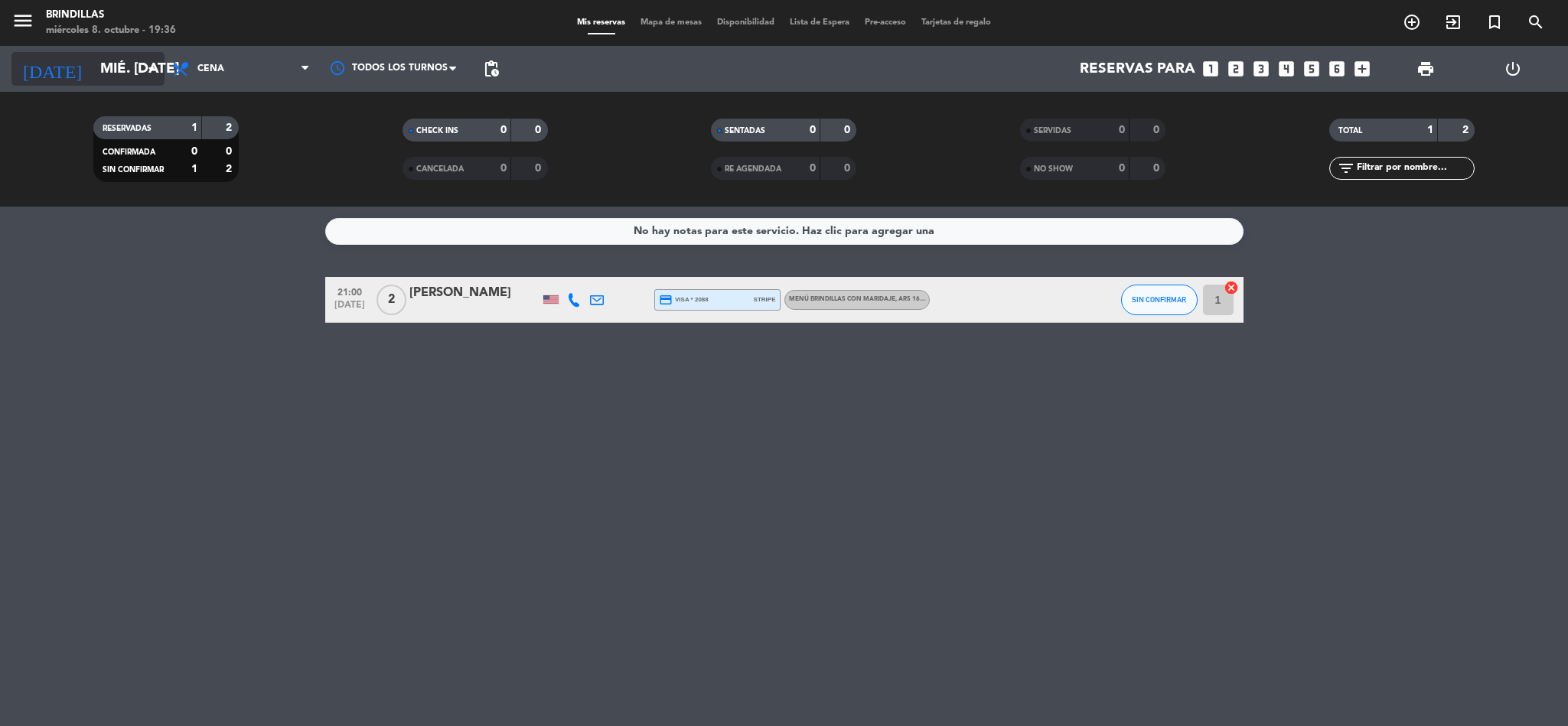
click at [93, 79] on input "mié. [DATE]" at bounding box center [185, 69] width 184 height 32
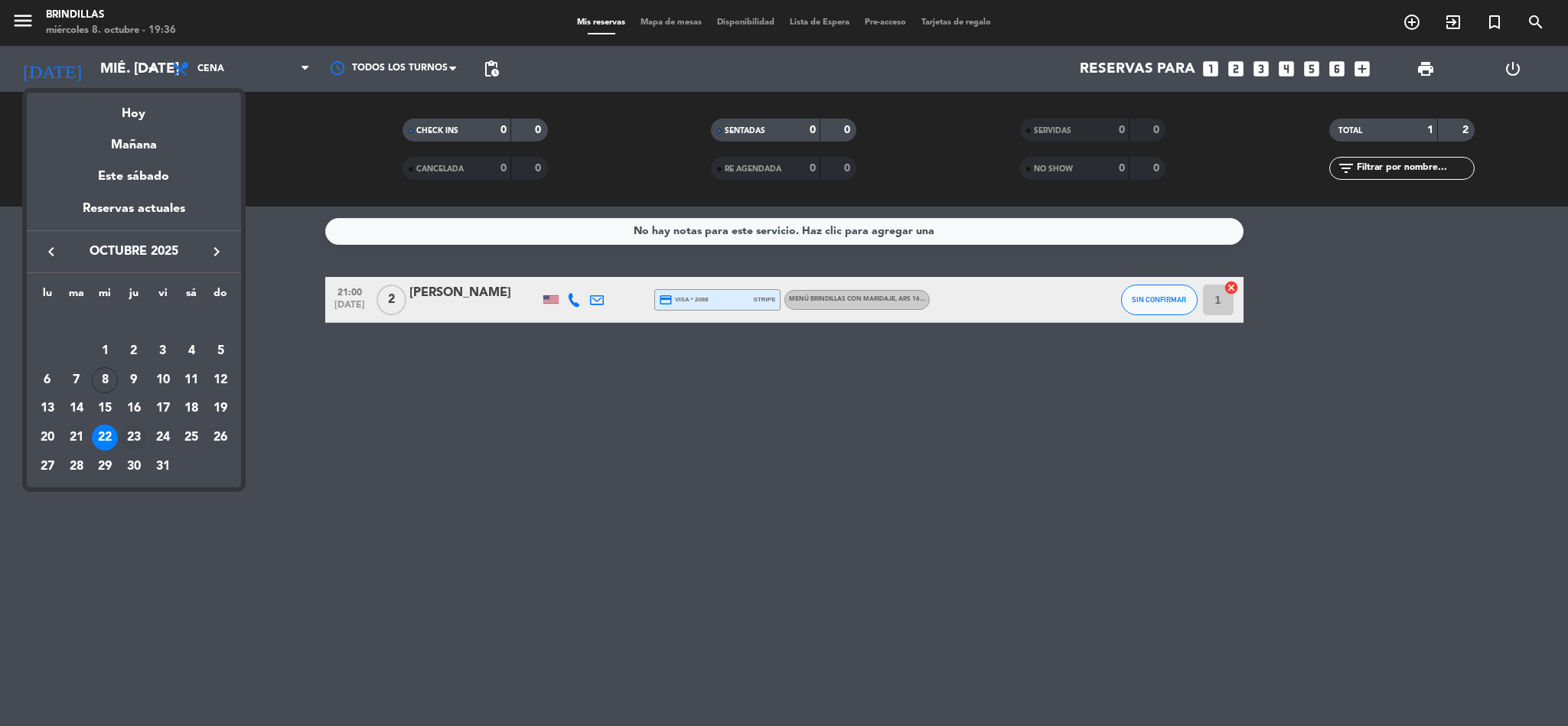
click at [133, 434] on div "23" at bounding box center [133, 437] width 26 height 26
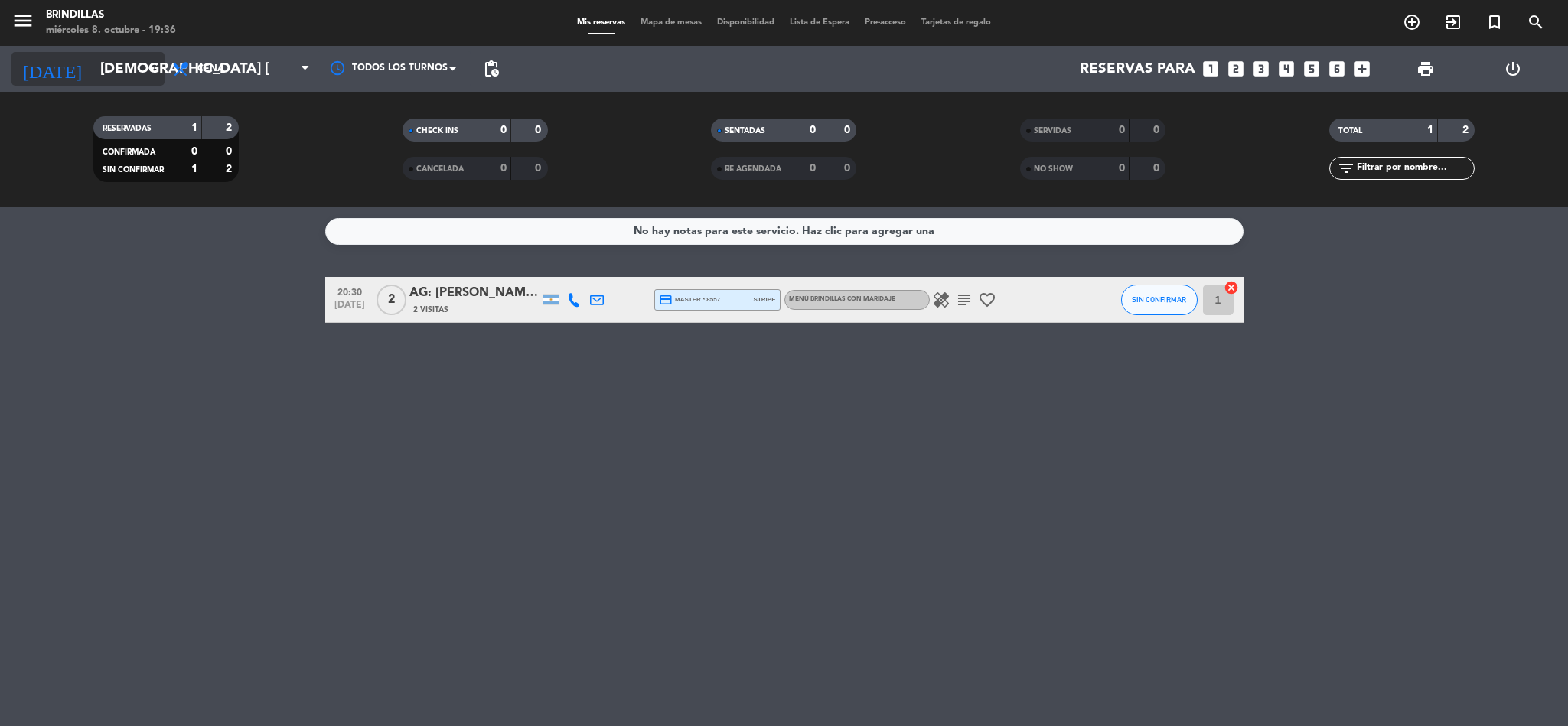
click at [128, 77] on input "[DEMOGRAPHIC_DATA] [DATE]" at bounding box center [185, 69] width 184 height 32
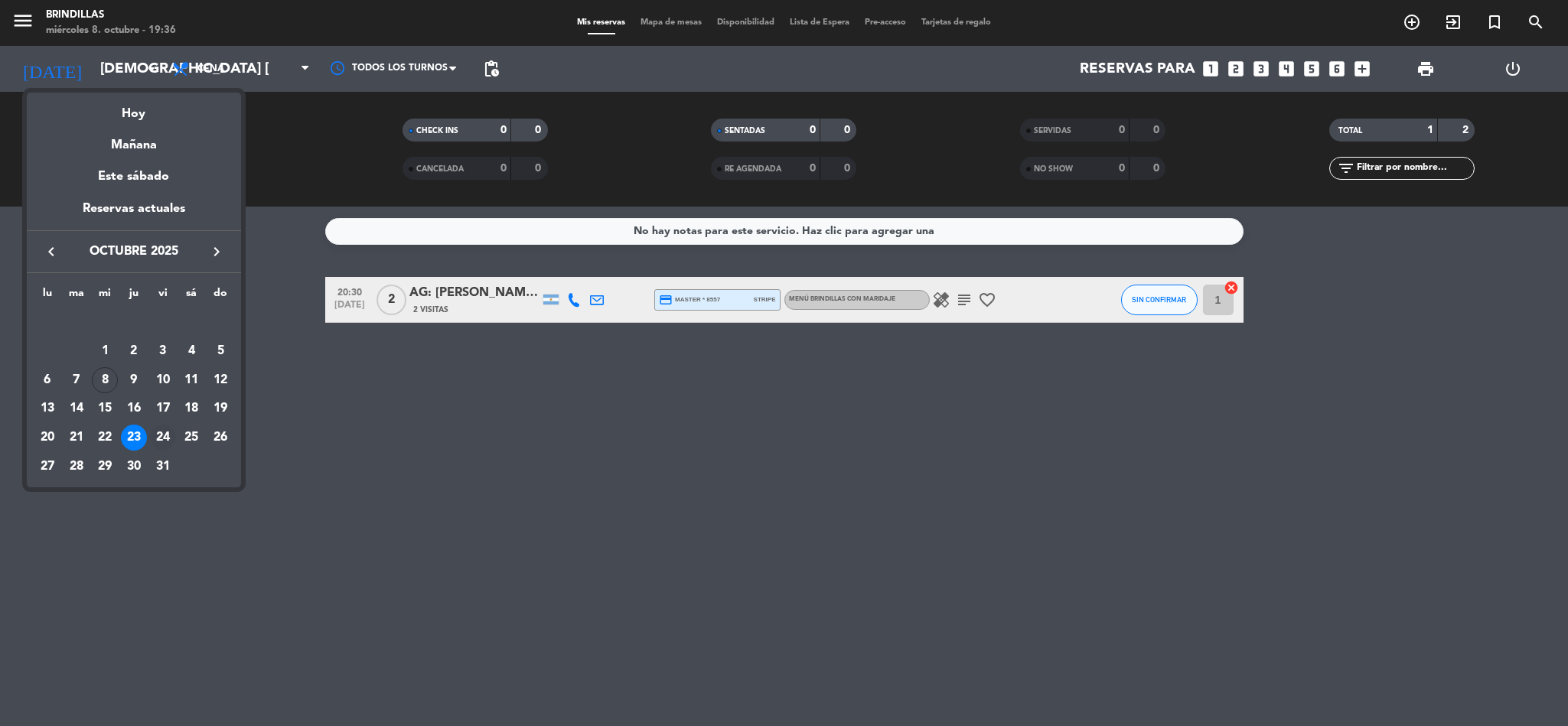
click at [168, 433] on div "24" at bounding box center [162, 437] width 26 height 26
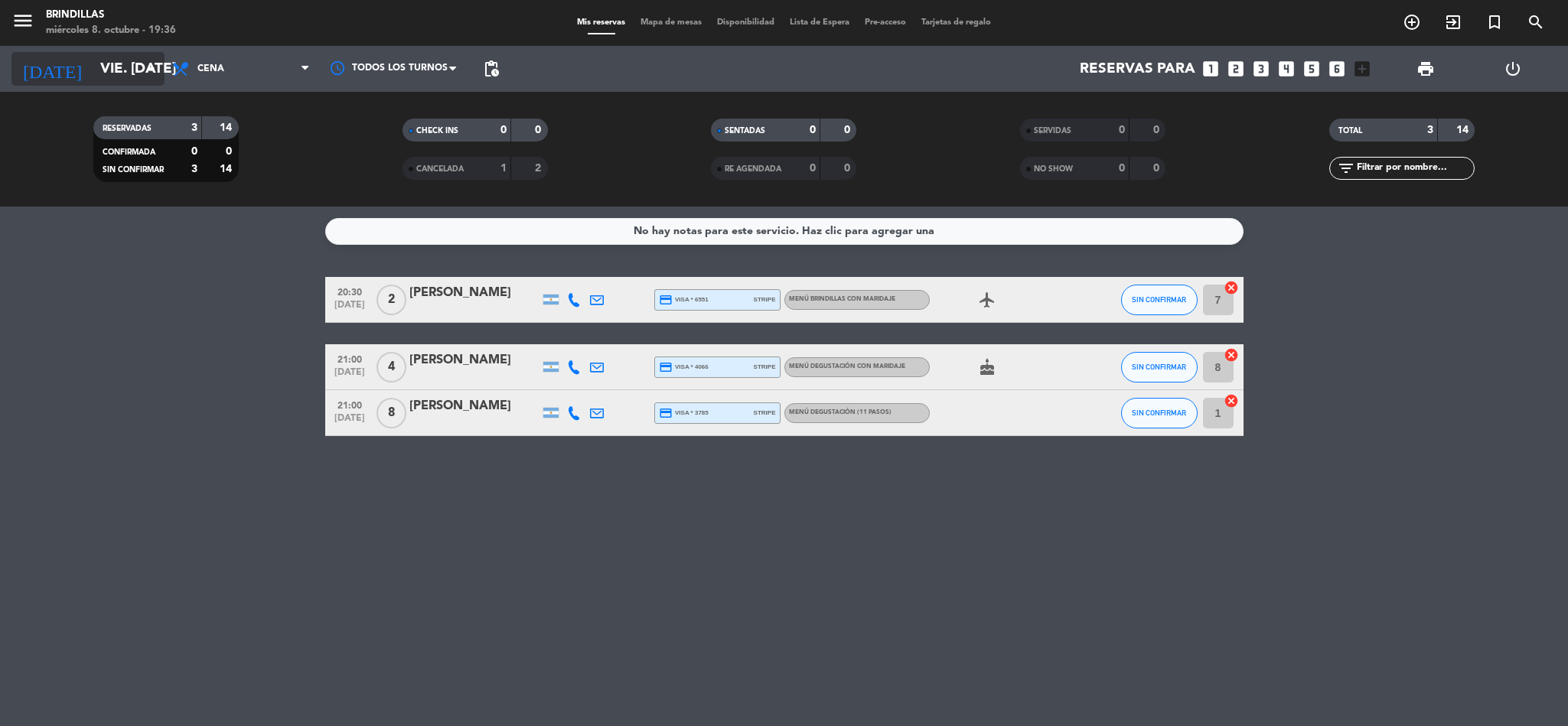
click at [115, 83] on input "vie. [DATE]" at bounding box center [185, 69] width 184 height 32
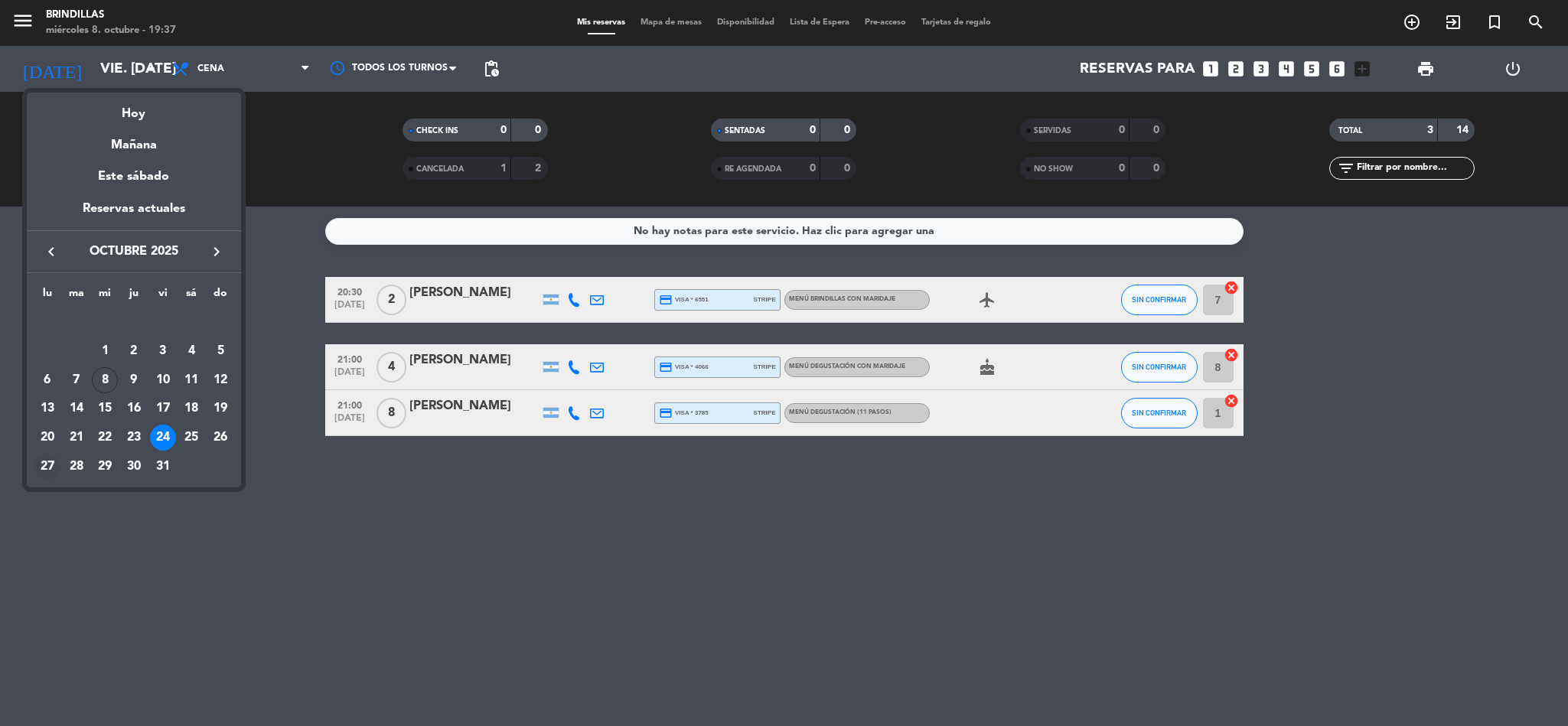
click at [50, 462] on div "27" at bounding box center [47, 466] width 26 height 26
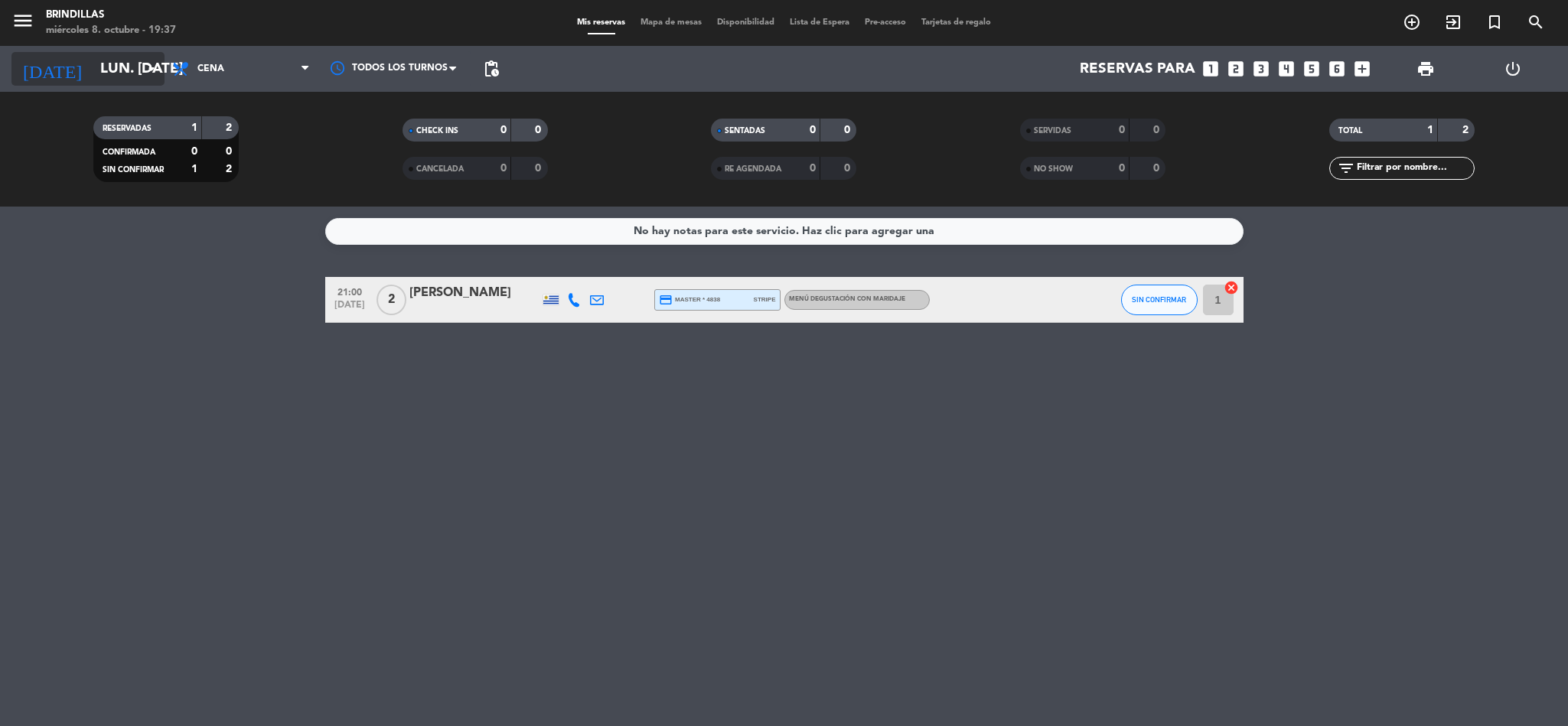
click at [115, 85] on input "lun. [DATE]" at bounding box center [185, 69] width 184 height 32
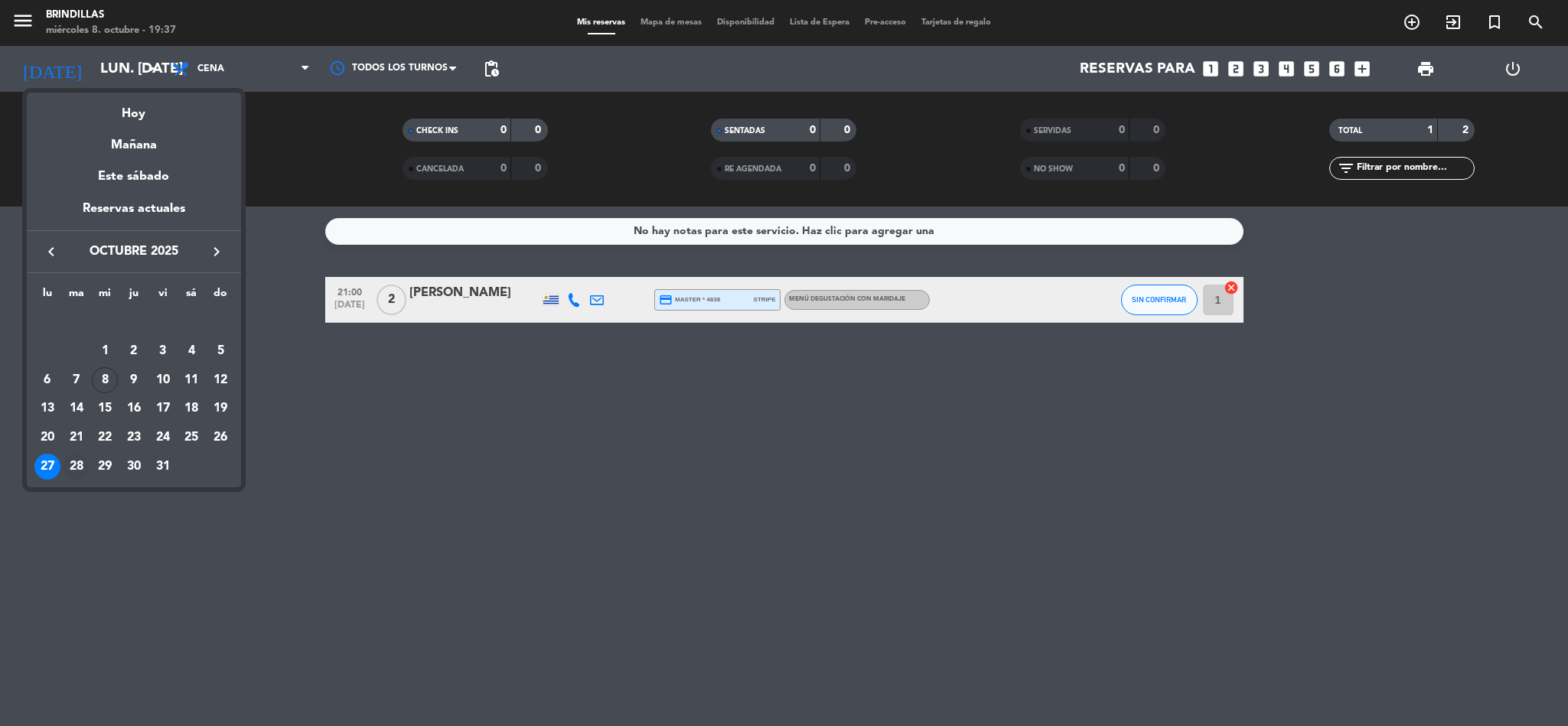
click at [84, 462] on div "28" at bounding box center [76, 466] width 26 height 26
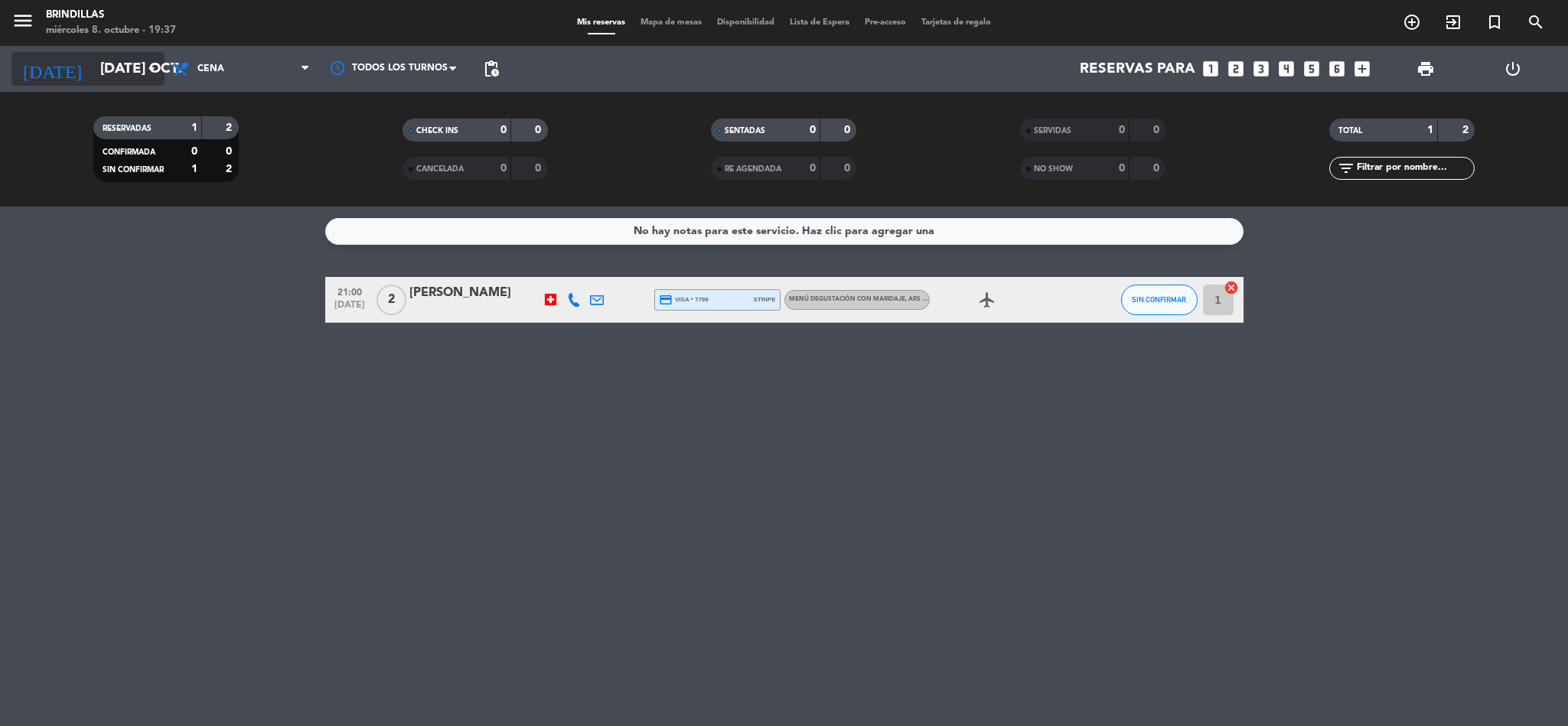
click at [142, 81] on input "[DATE] oct." at bounding box center [185, 69] width 184 height 32
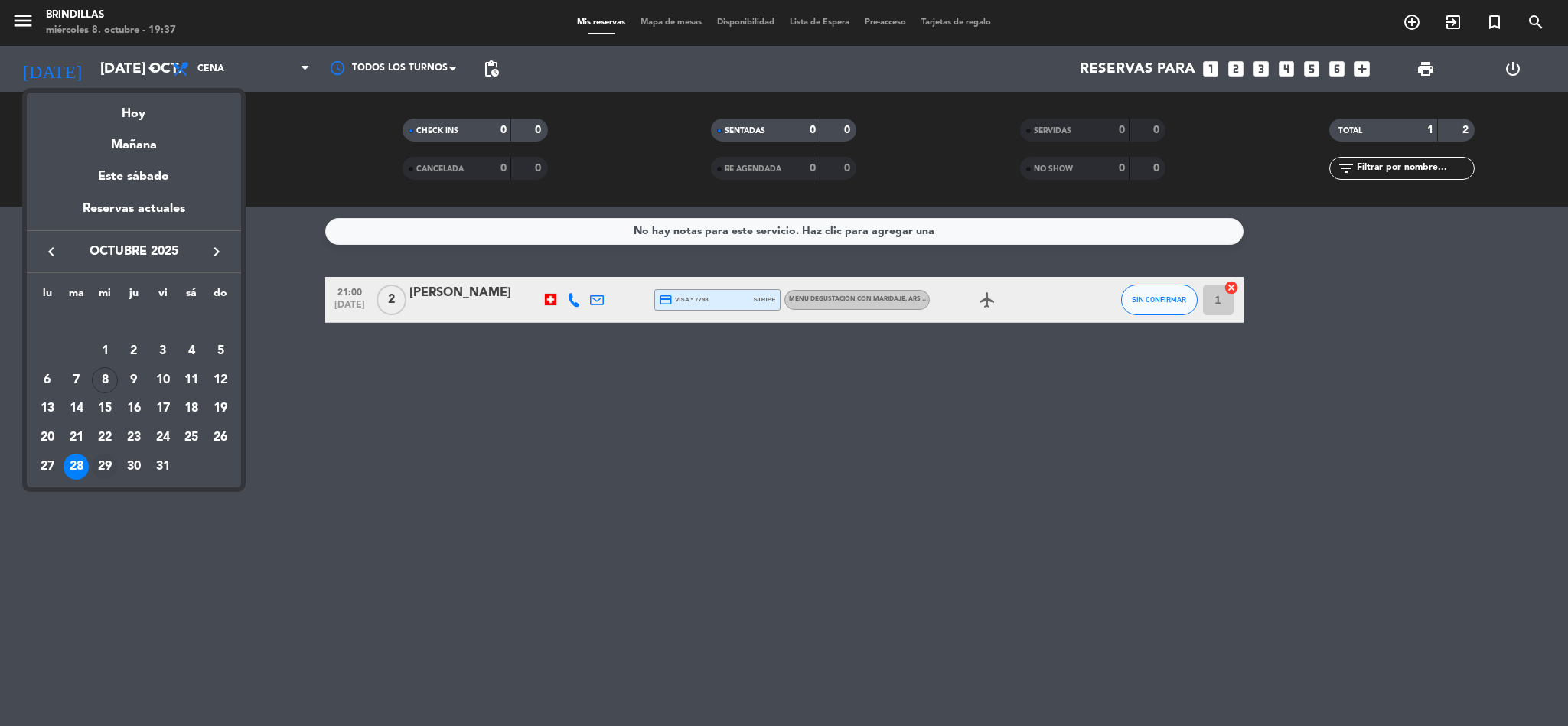
click at [108, 464] on div "29" at bounding box center [104, 466] width 26 height 26
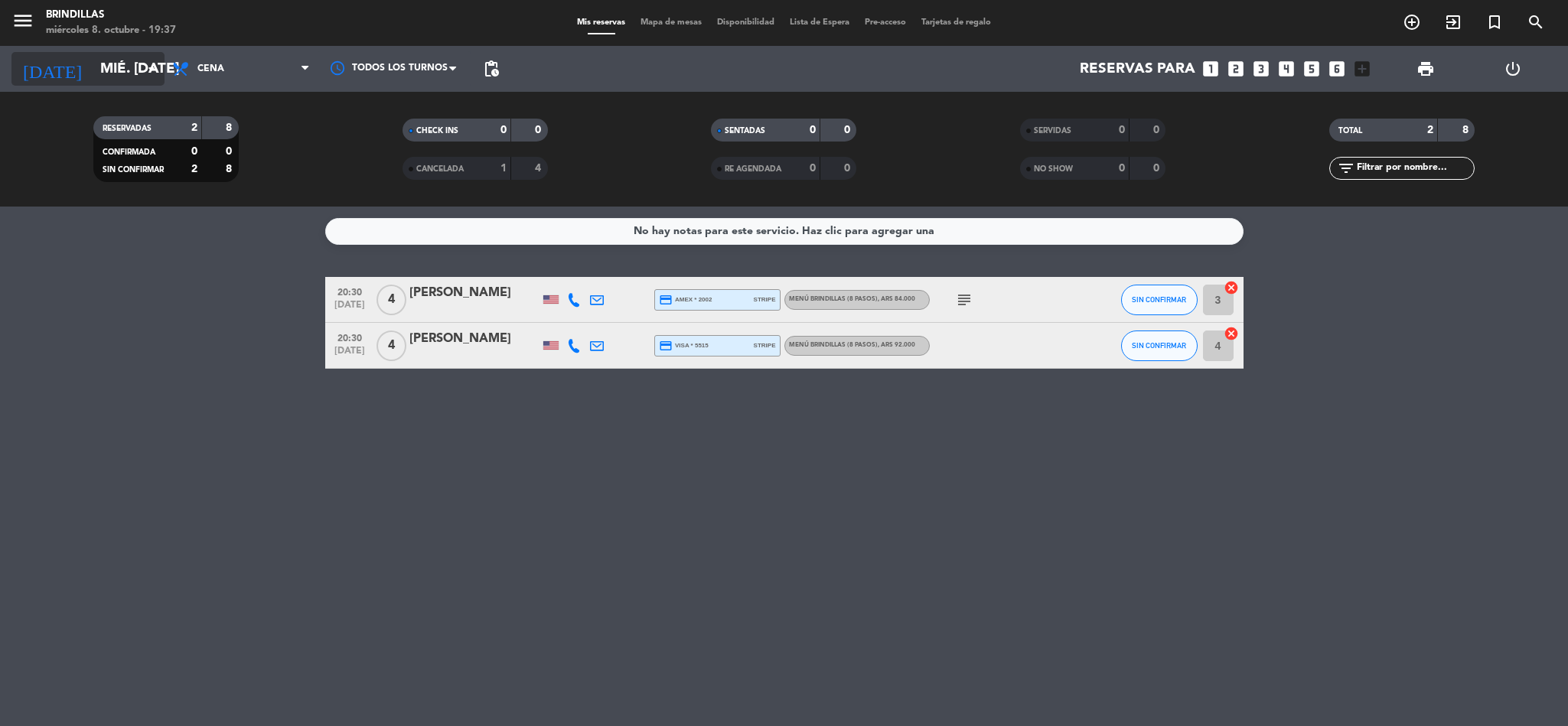
click at [93, 57] on input "mié. [DATE]" at bounding box center [185, 69] width 184 height 32
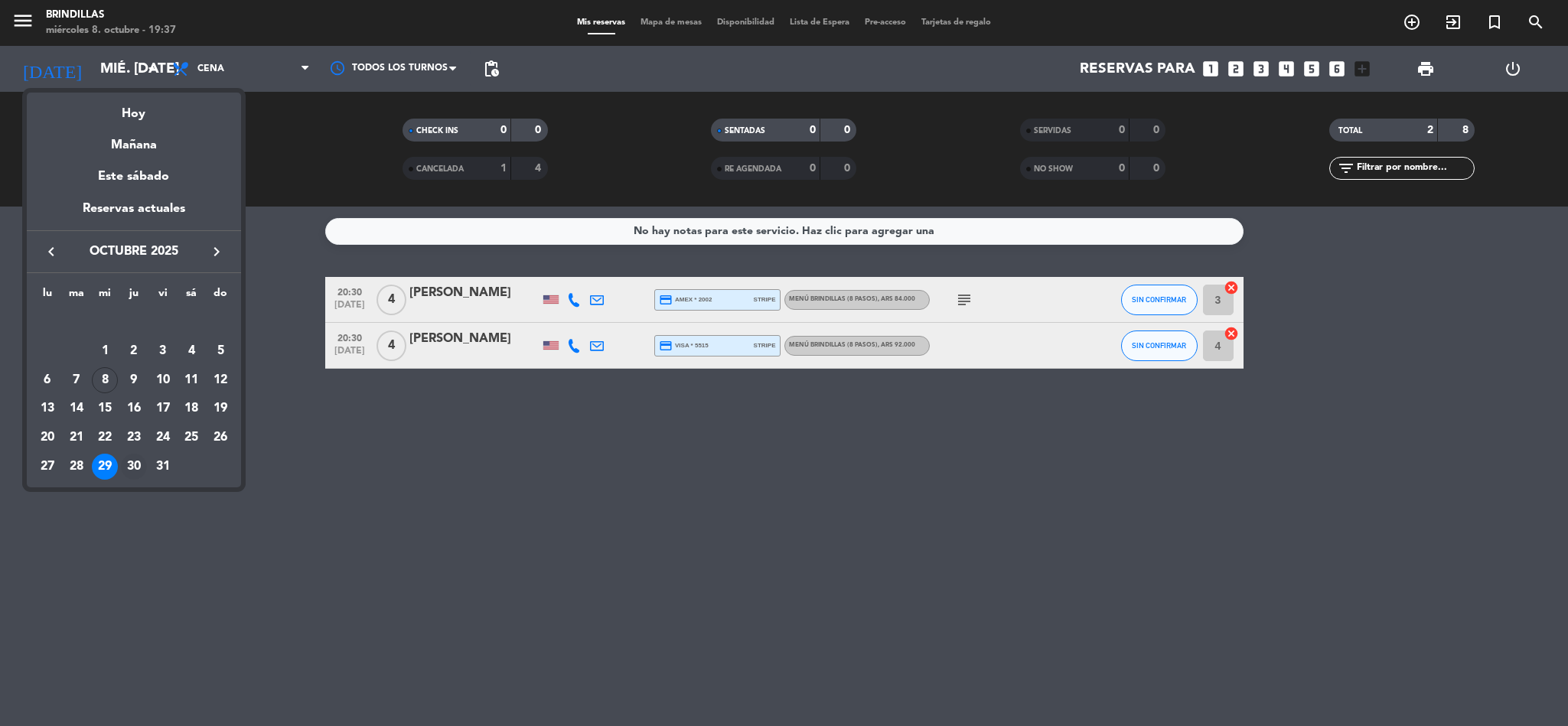
click at [122, 466] on div "30" at bounding box center [133, 466] width 26 height 26
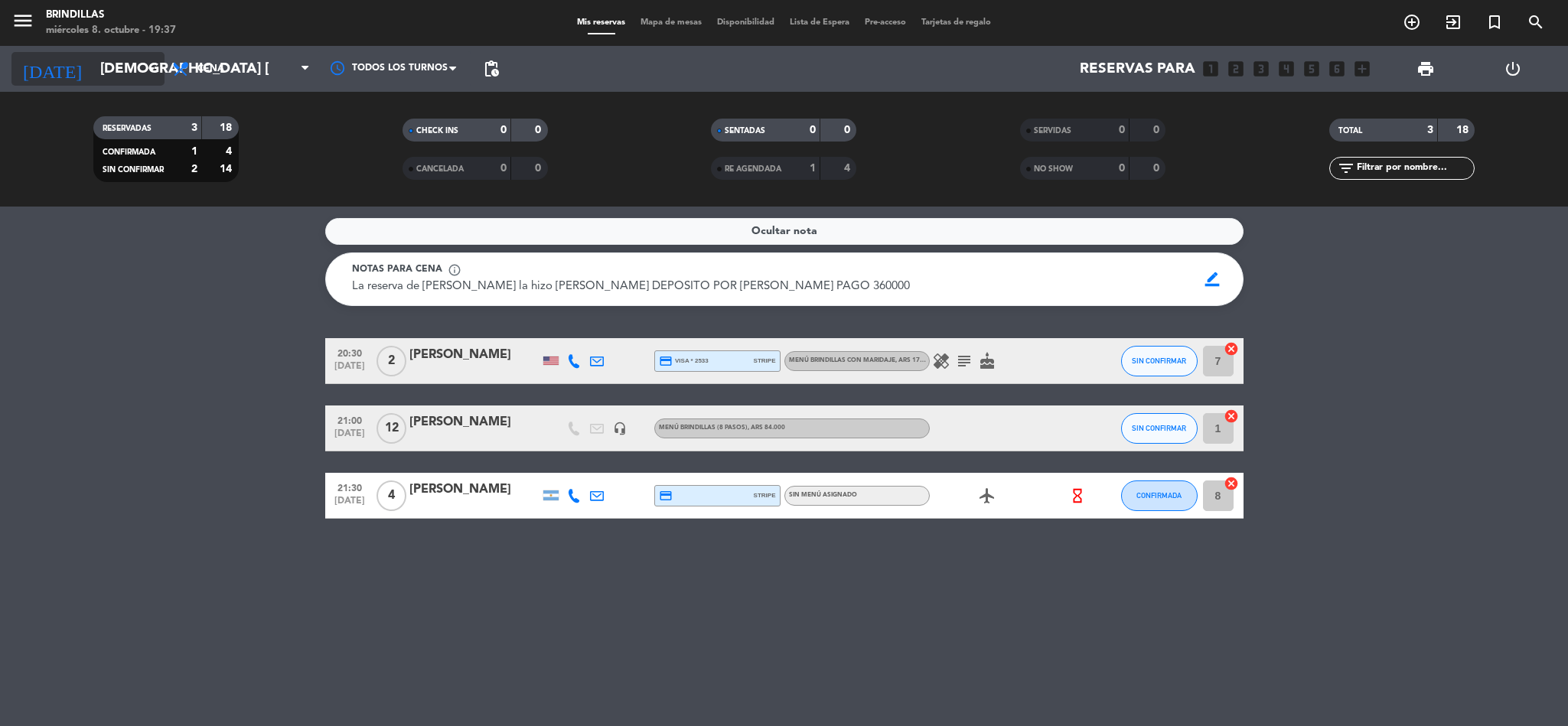
click at [93, 53] on input "[DEMOGRAPHIC_DATA] [DATE]" at bounding box center [185, 69] width 184 height 32
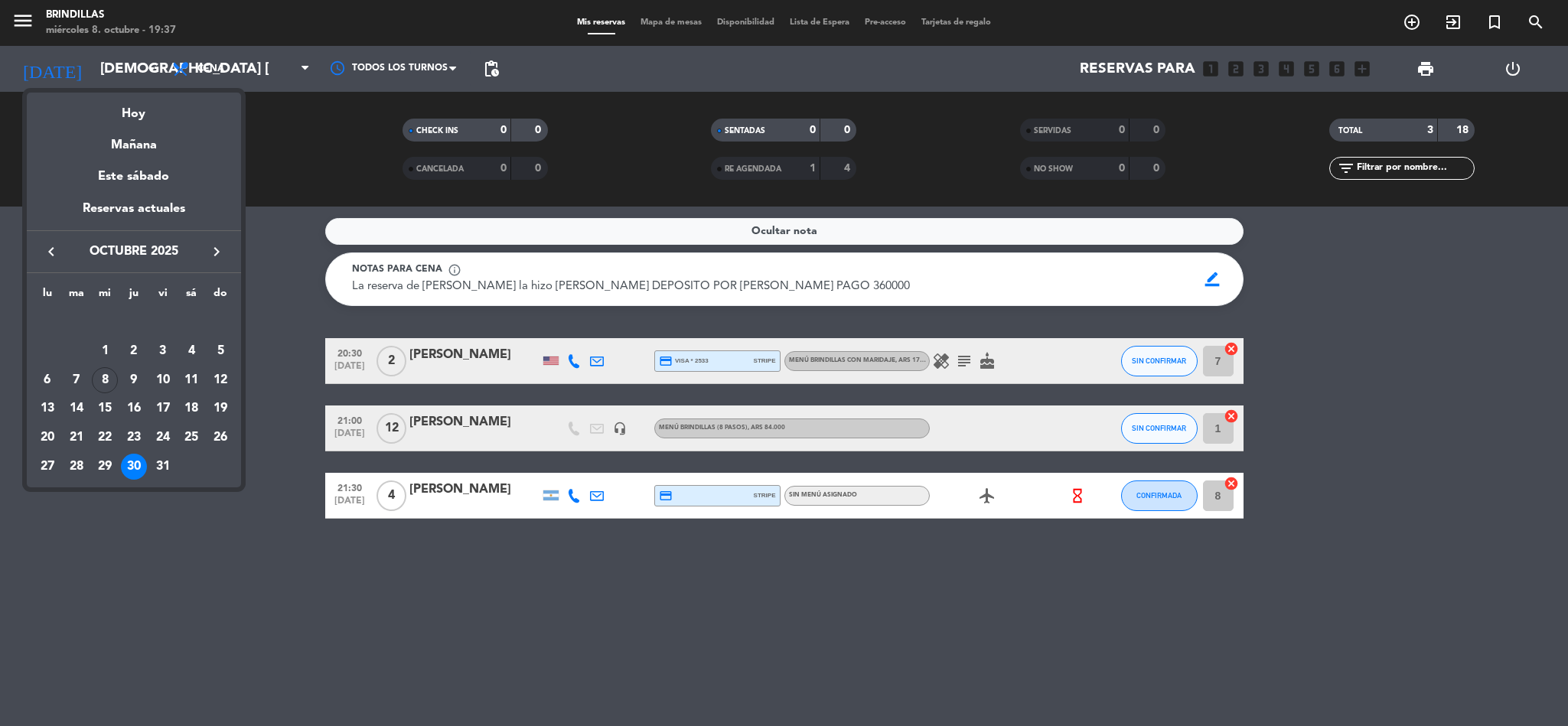
click at [55, 258] on icon "keyboard_arrow_left" at bounding box center [50, 251] width 18 height 18
click at [212, 255] on icon "keyboard_arrow_right" at bounding box center [216, 251] width 18 height 18
click at [102, 382] on div "8" at bounding box center [104, 380] width 26 height 26
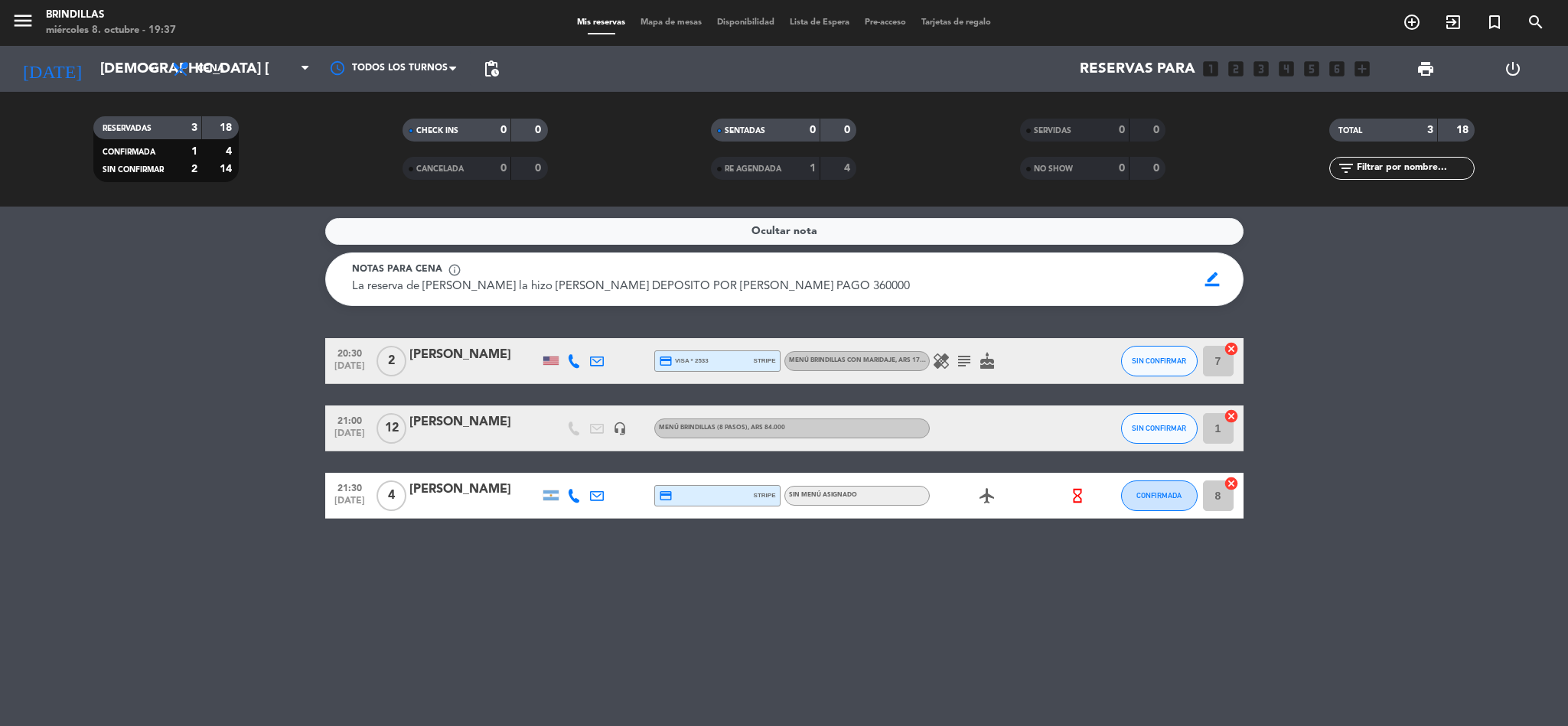
type input "mié. [DATE]"
